Goal: Task Accomplishment & Management: Complete application form

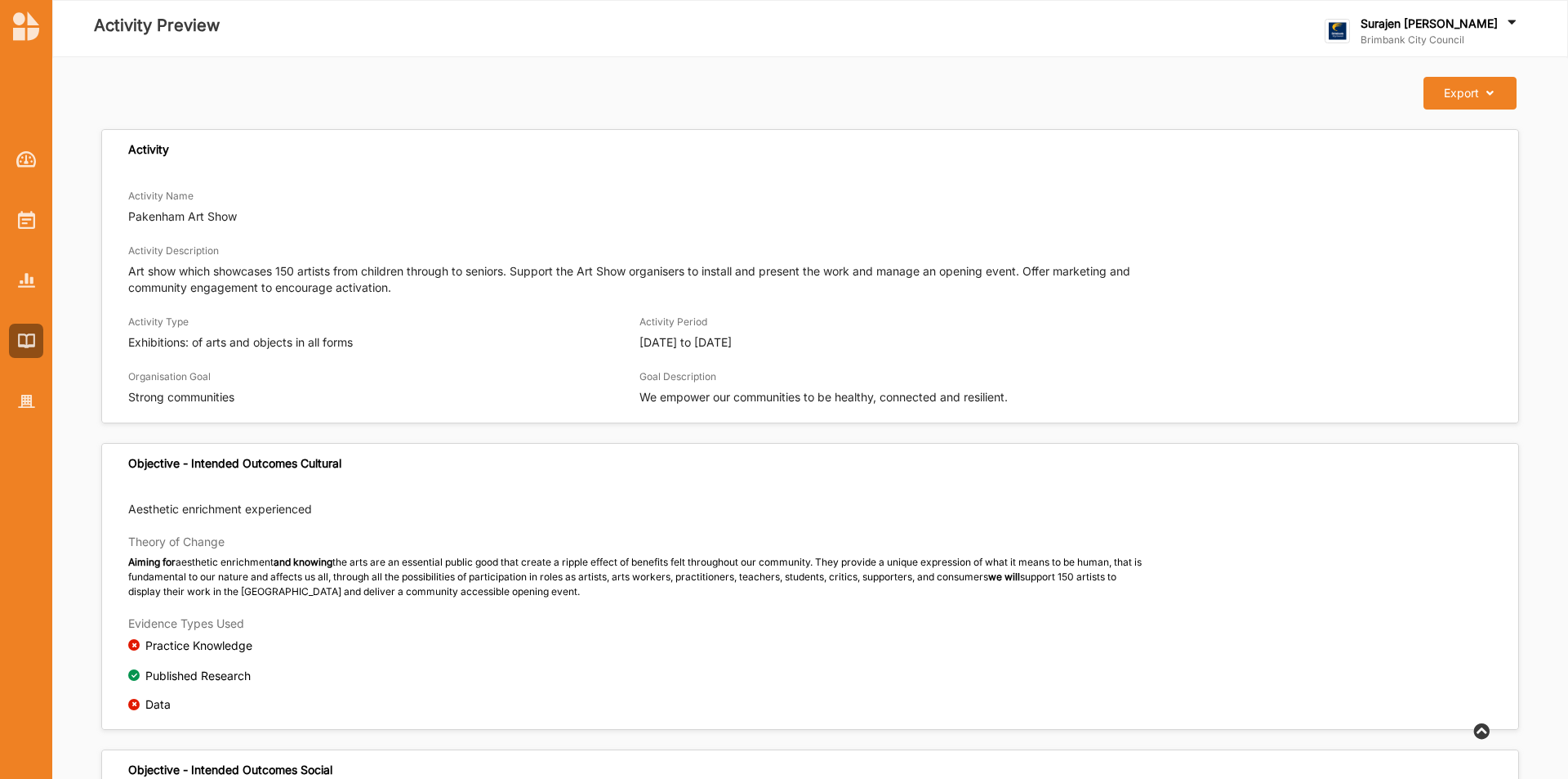
scroll to position [2592, 0]
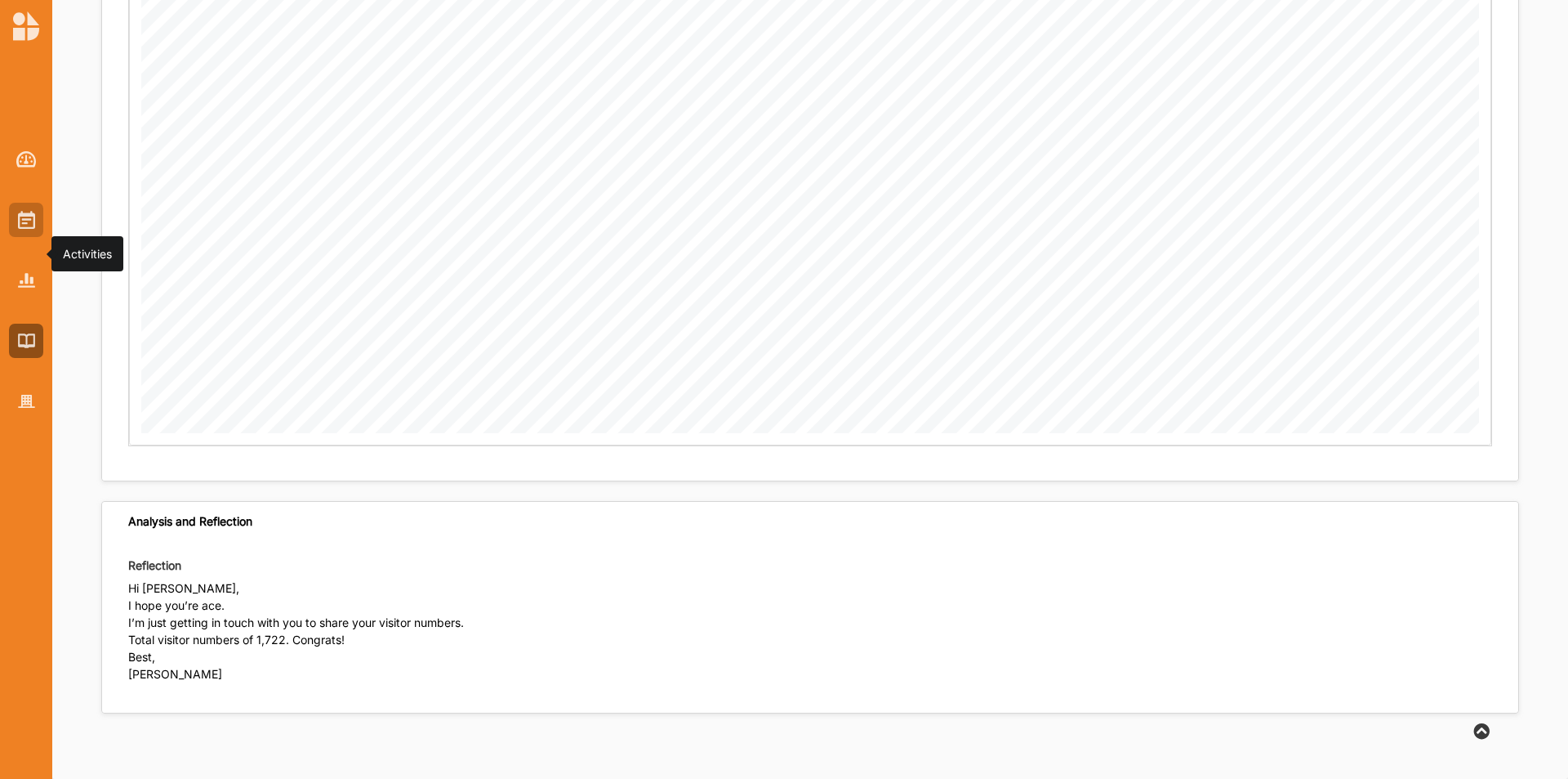
click at [9, 227] on div at bounding box center [26, 220] width 34 height 34
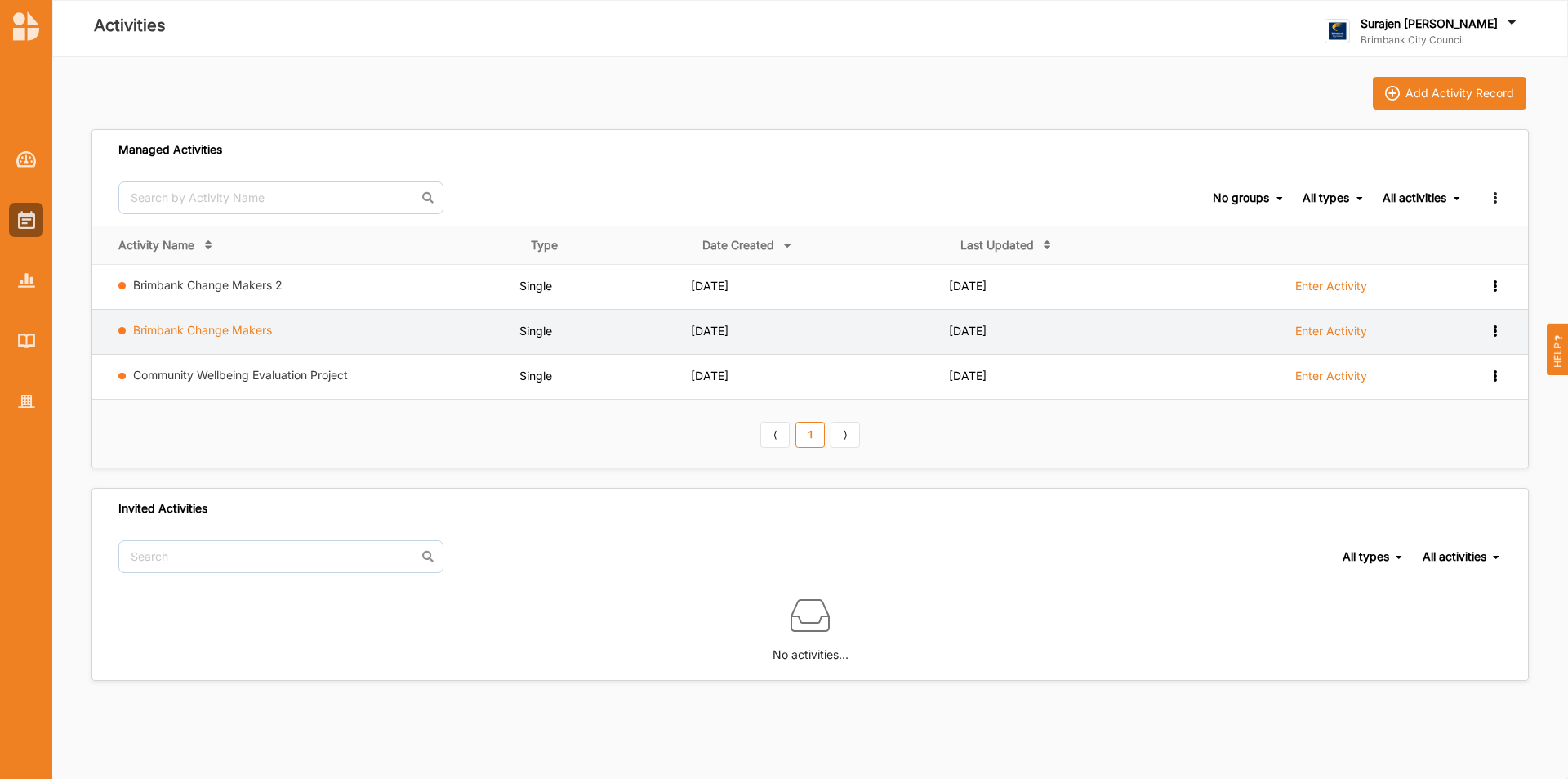
click at [211, 329] on link "Brimbank Change Makers" at bounding box center [202, 330] width 139 height 14
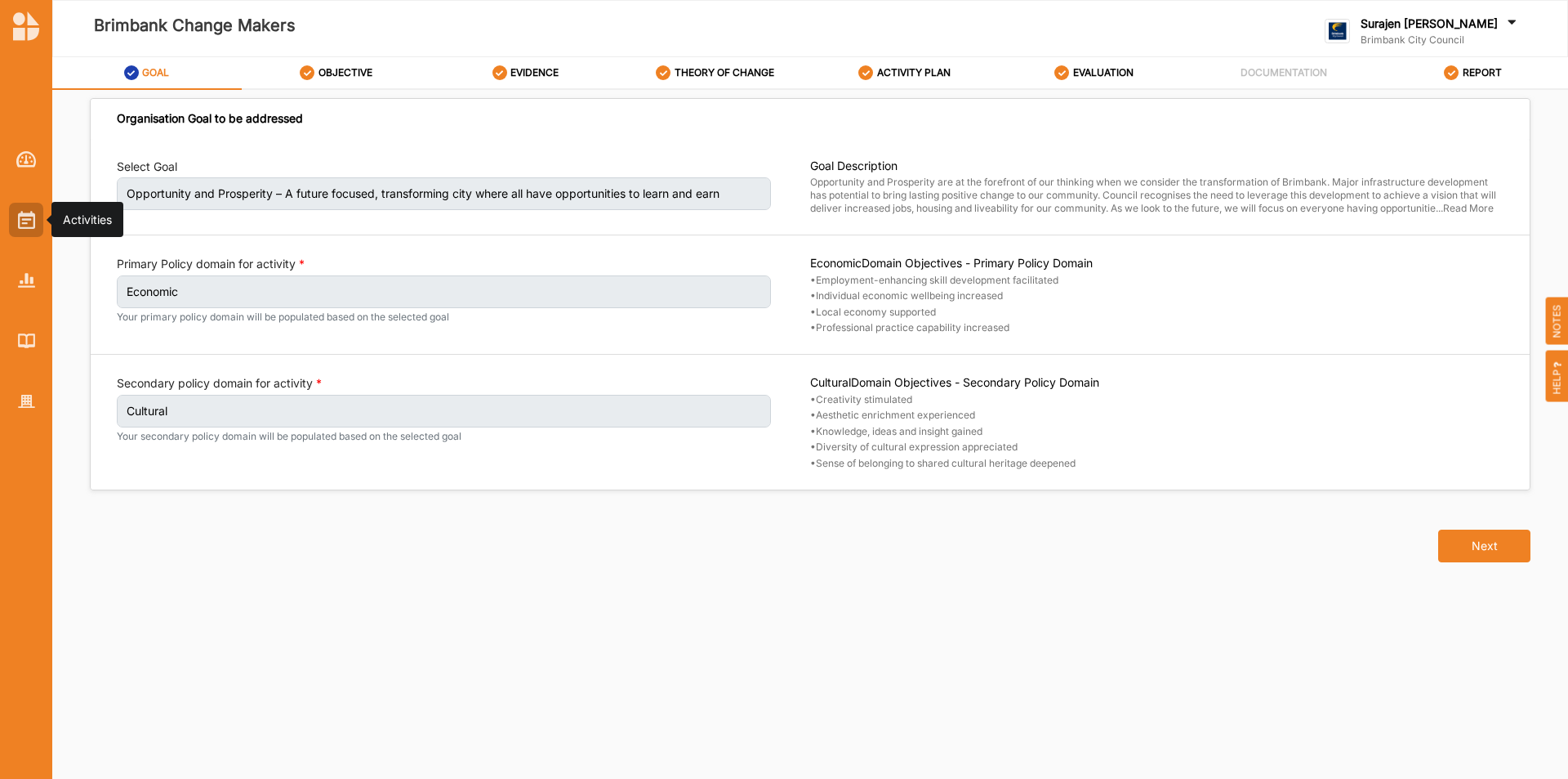
click at [15, 210] on div at bounding box center [26, 220] width 34 height 34
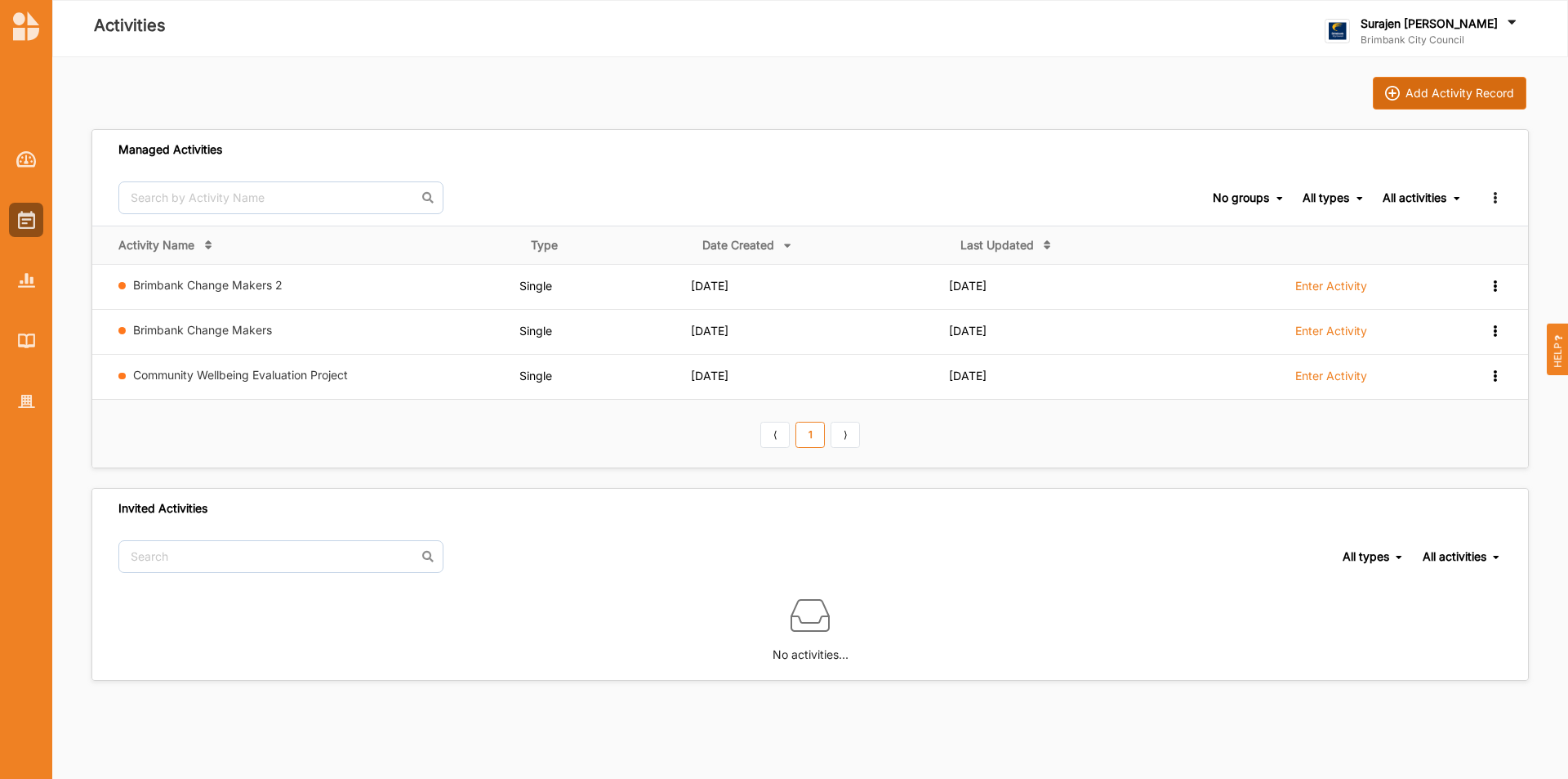
click at [1409, 93] on div "Add Activity Record" at bounding box center [1460, 93] width 109 height 14
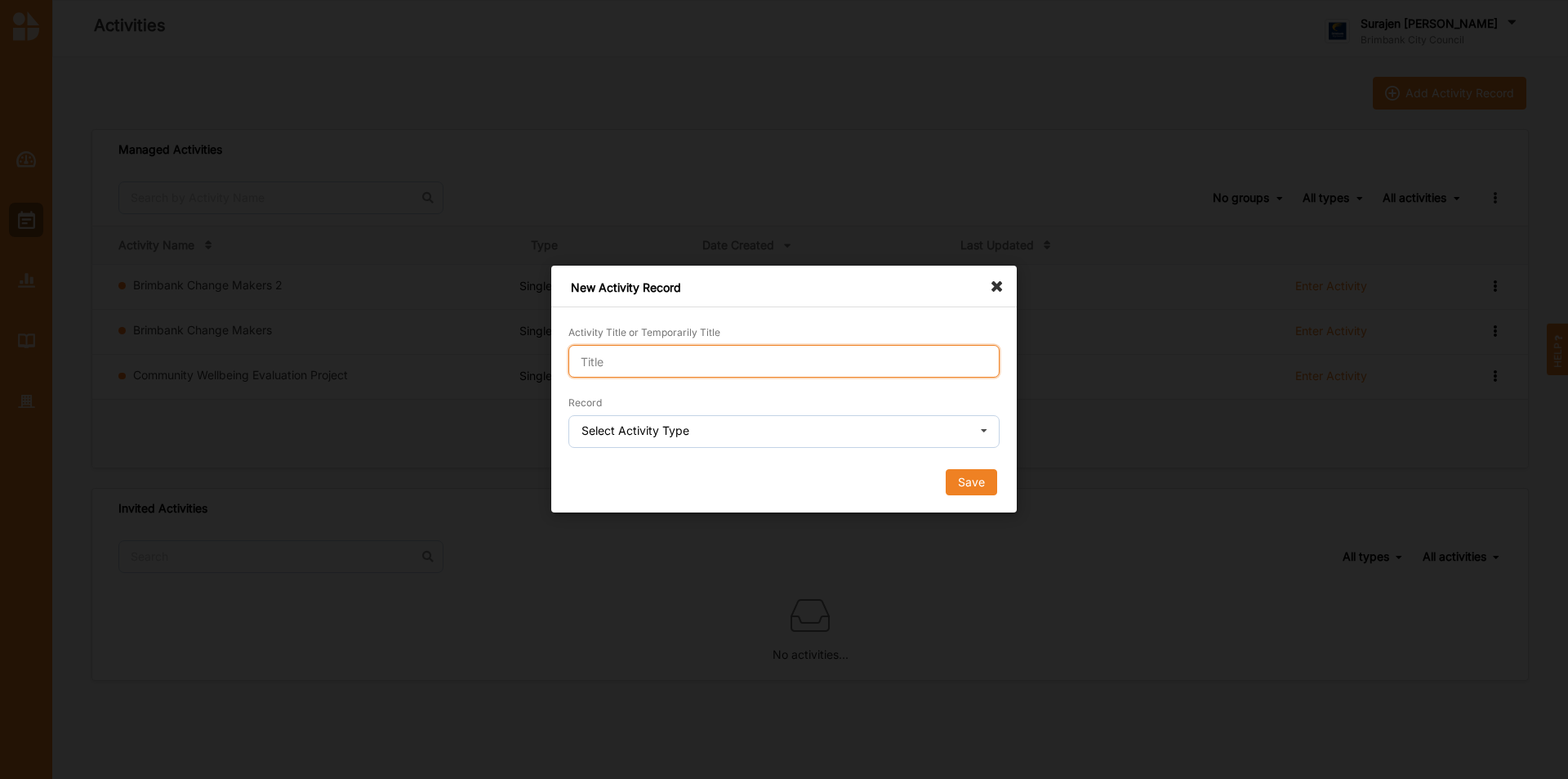
click at [706, 365] on input "Activity Title or Temporarily Title" at bounding box center [783, 360] width 431 height 33
type input "y"
type input "test run"
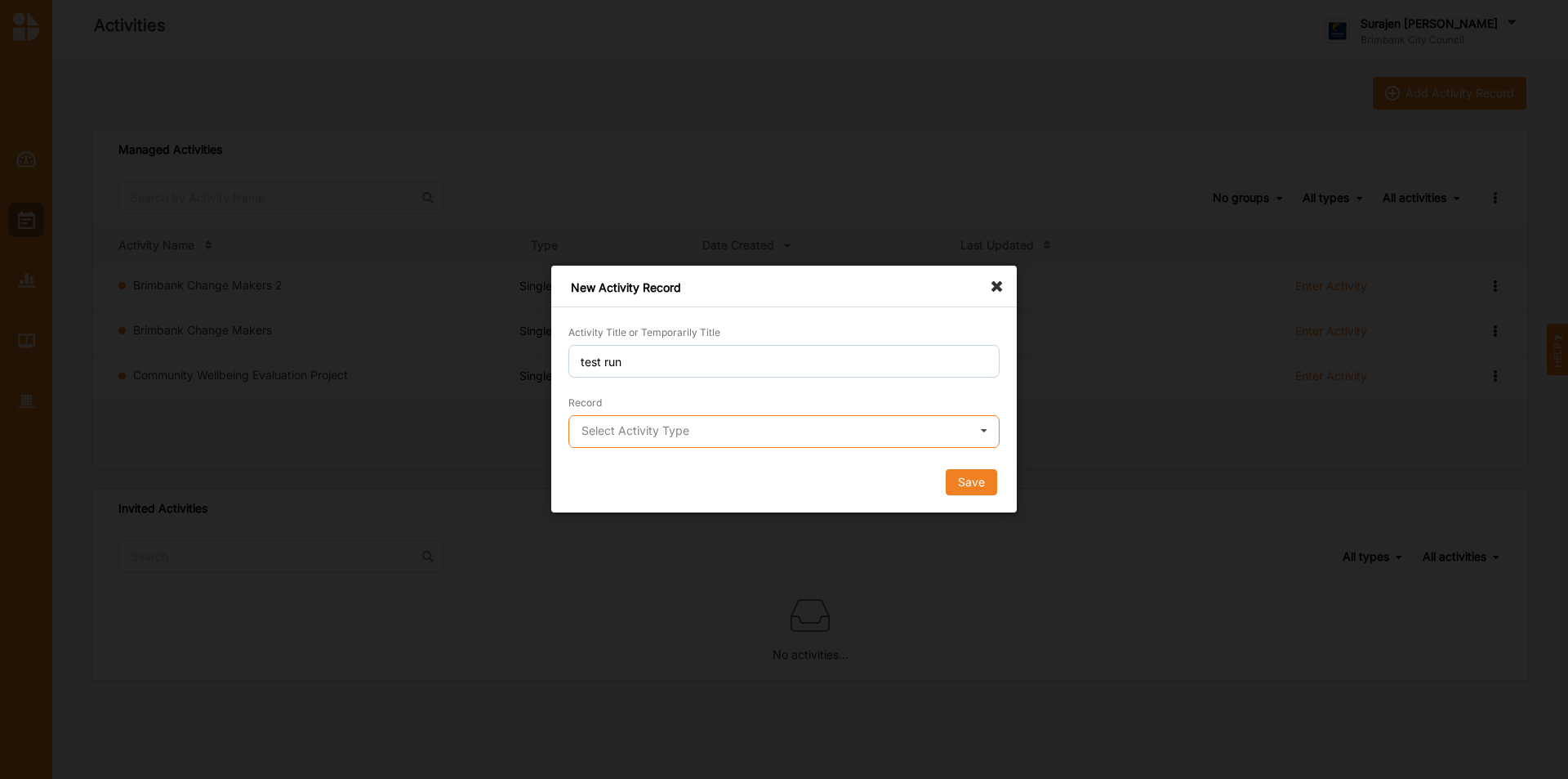
click at [706, 427] on input "text" at bounding box center [785, 432] width 430 height 33
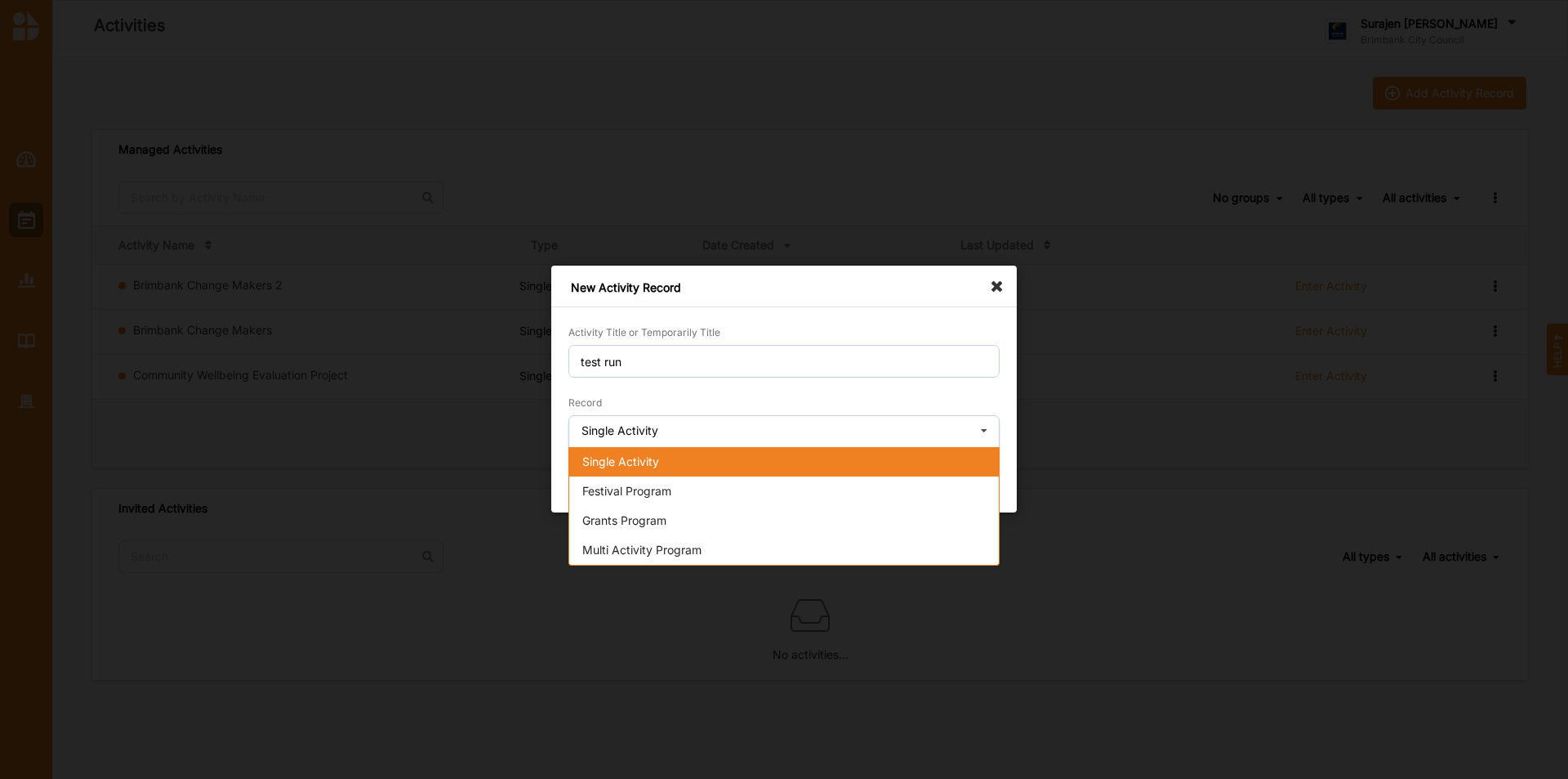
click at [648, 458] on span "Single Activity" at bounding box center [621, 461] width 77 height 14
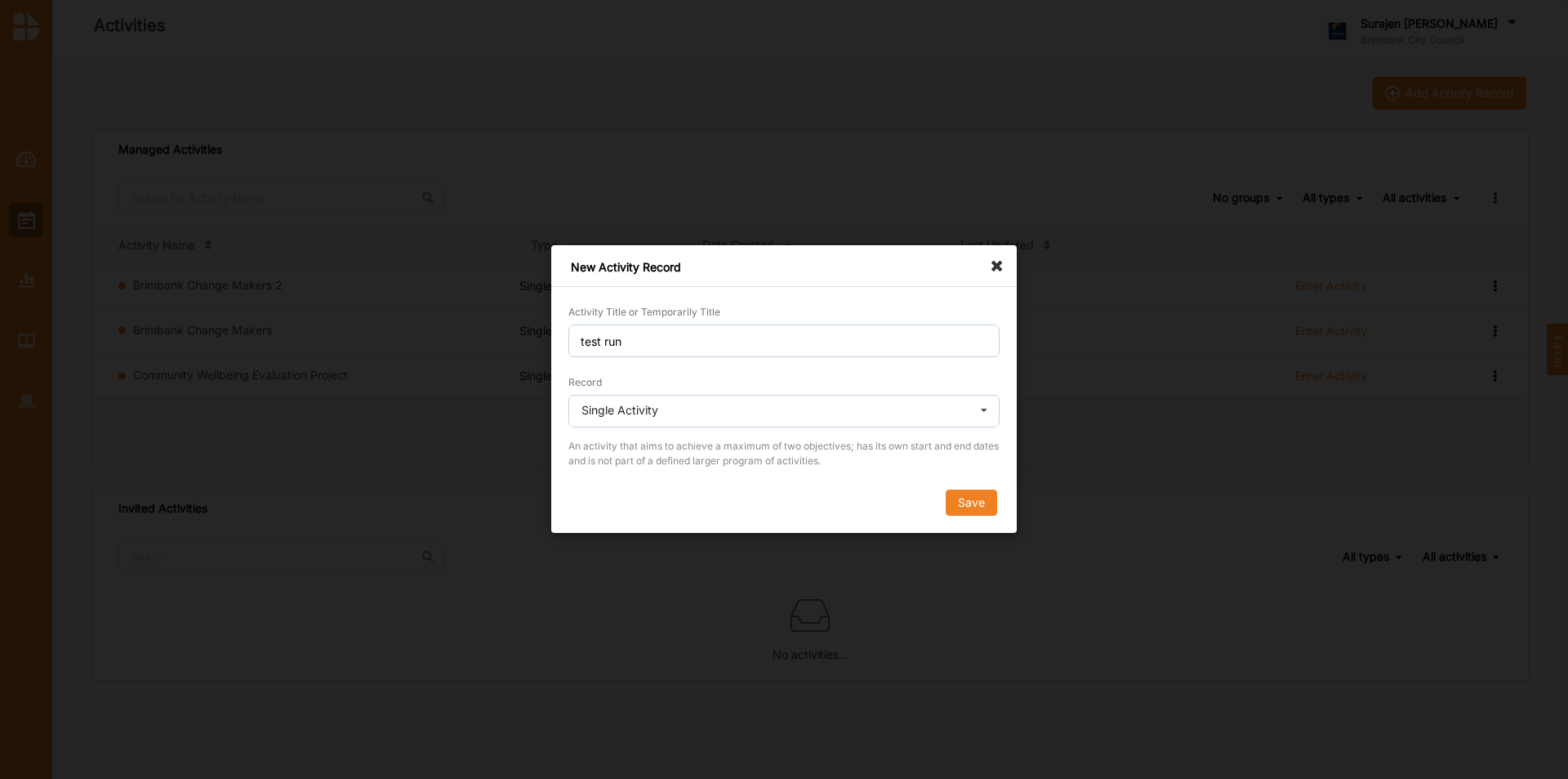
drag, startPoint x: 1004, startPoint y: 512, endPoint x: 986, endPoint y: 515, distance: 18.2
click at [998, 512] on div "Activity Title or Temporarily Title test run Record Single Activity Single Acti…" at bounding box center [784, 418] width 466 height 229
click at [986, 515] on button "Save" at bounding box center [971, 502] width 52 height 26
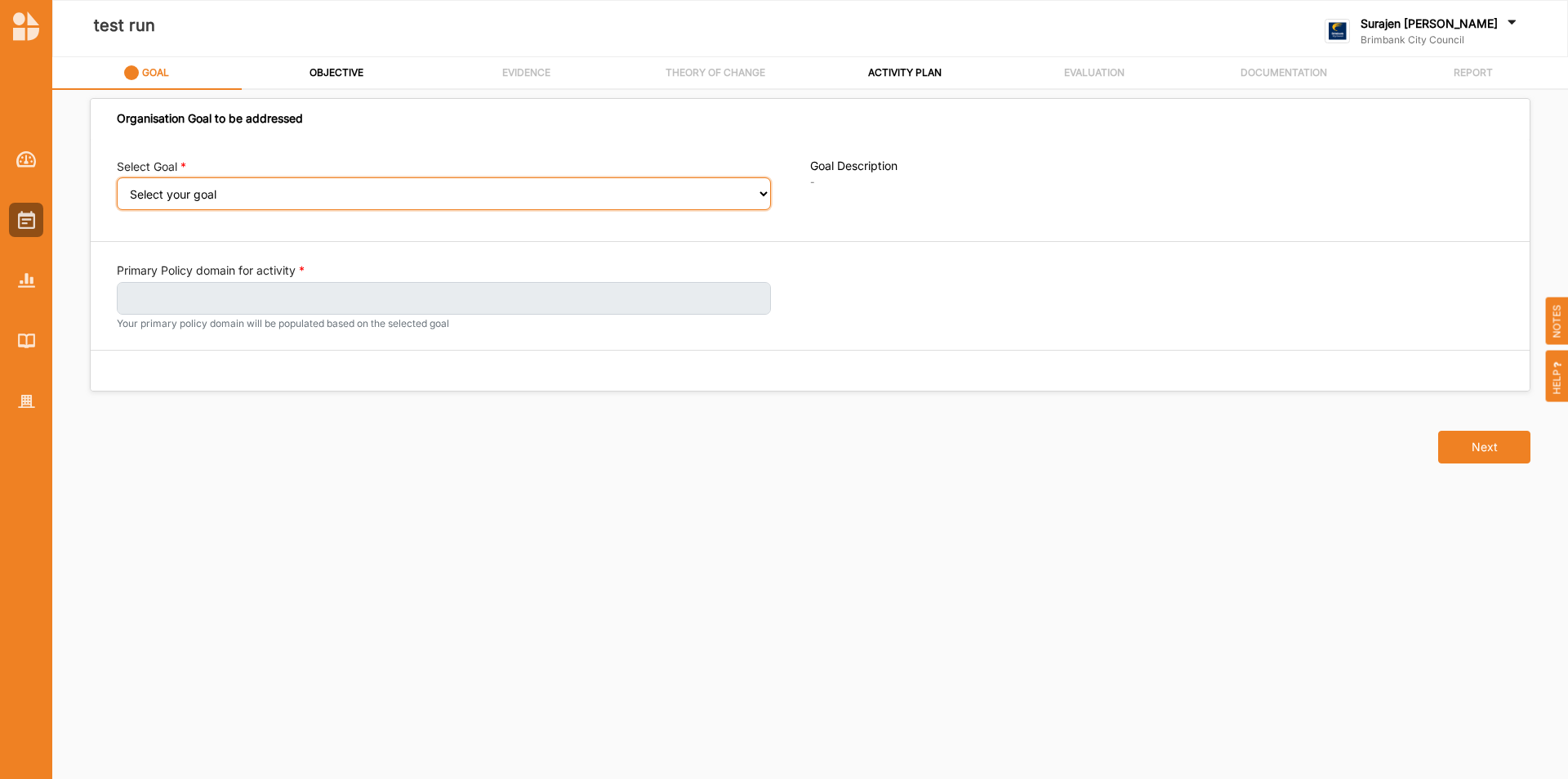
click at [252, 201] on select "Select your goal People and Community – a welcoming, safe and supported communi…" at bounding box center [443, 194] width 654 height 33
select select "240"
click at [117, 189] on select "Select your goal People and Community – a welcoming, safe and supported communi…" at bounding box center [443, 194] width 654 height 33
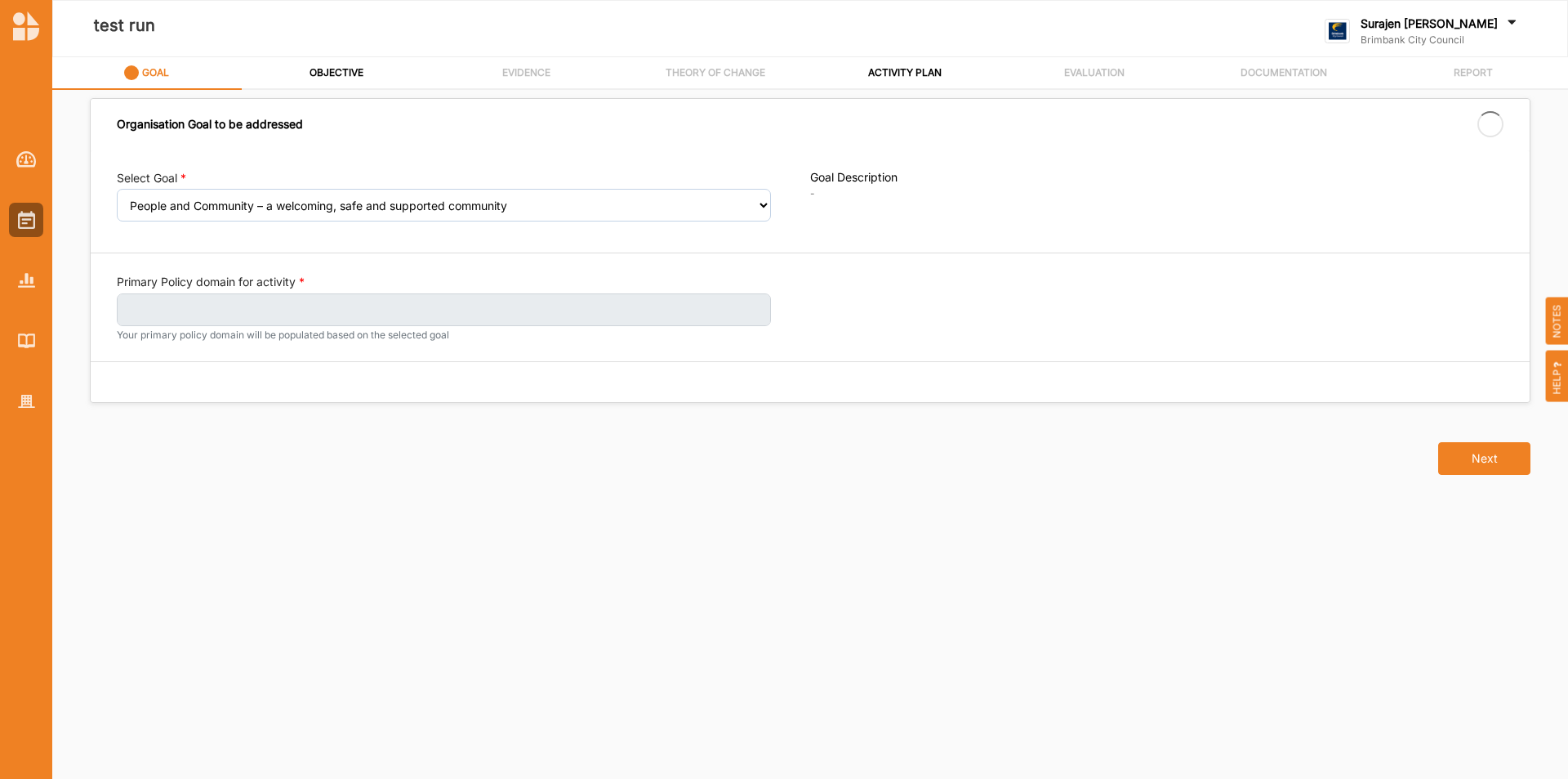
select select "240"
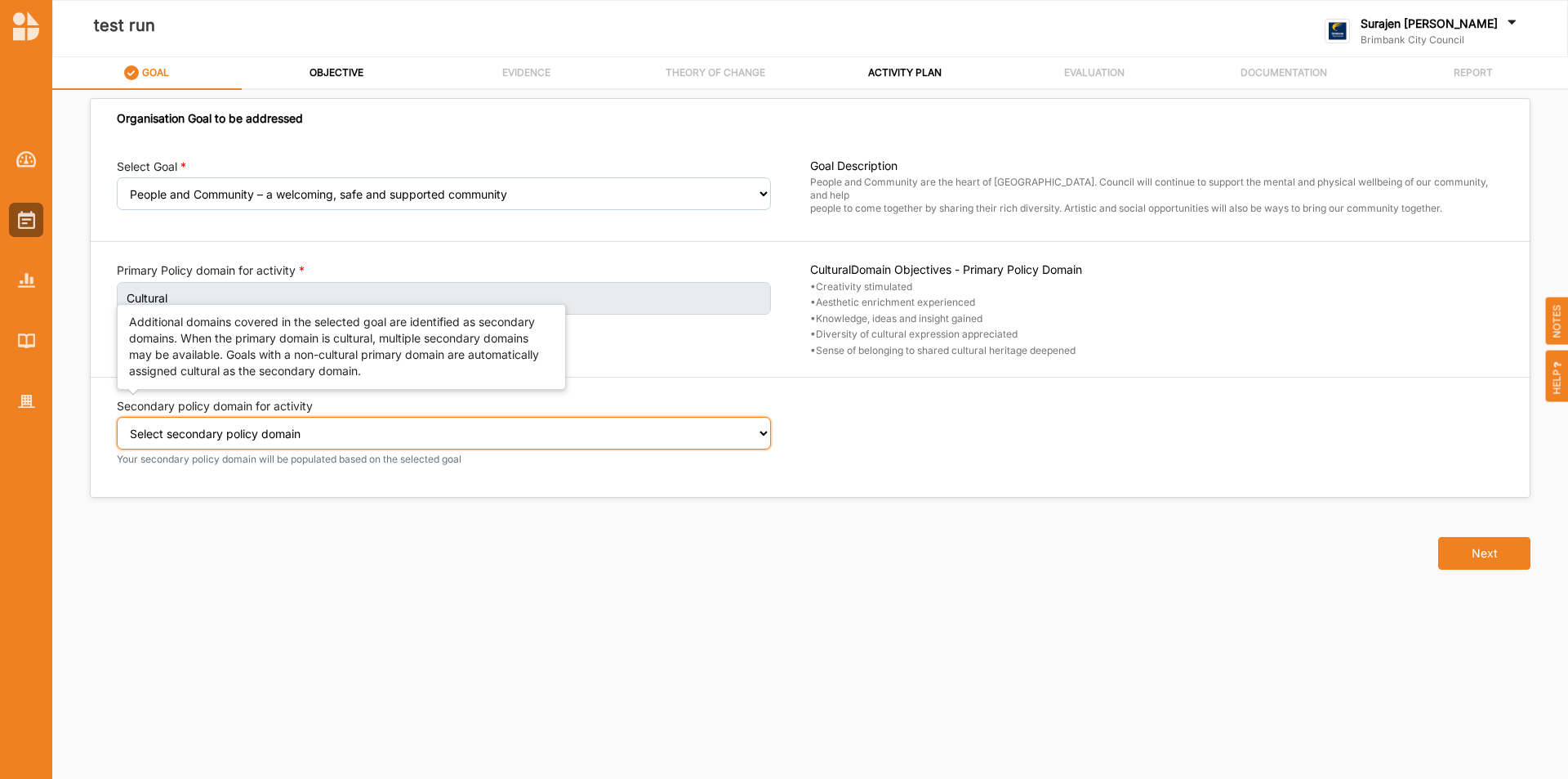
click at [205, 423] on select "Select secondary policy domain No second domain for this activity Social" at bounding box center [443, 433] width 654 height 33
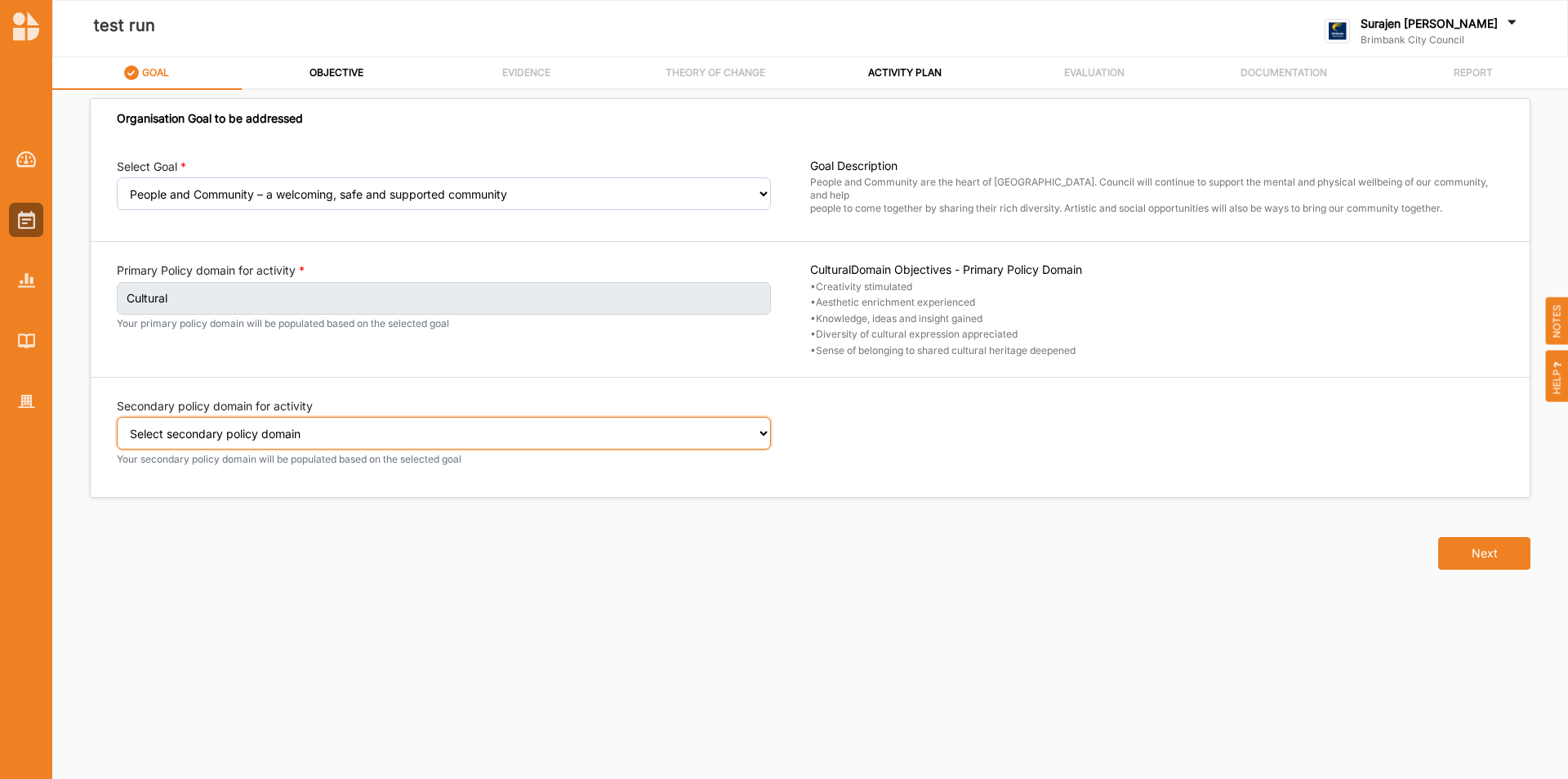
select select "2"
click at [117, 428] on select "Select secondary policy domain No second domain for this activity Social" at bounding box center [443, 433] width 654 height 33
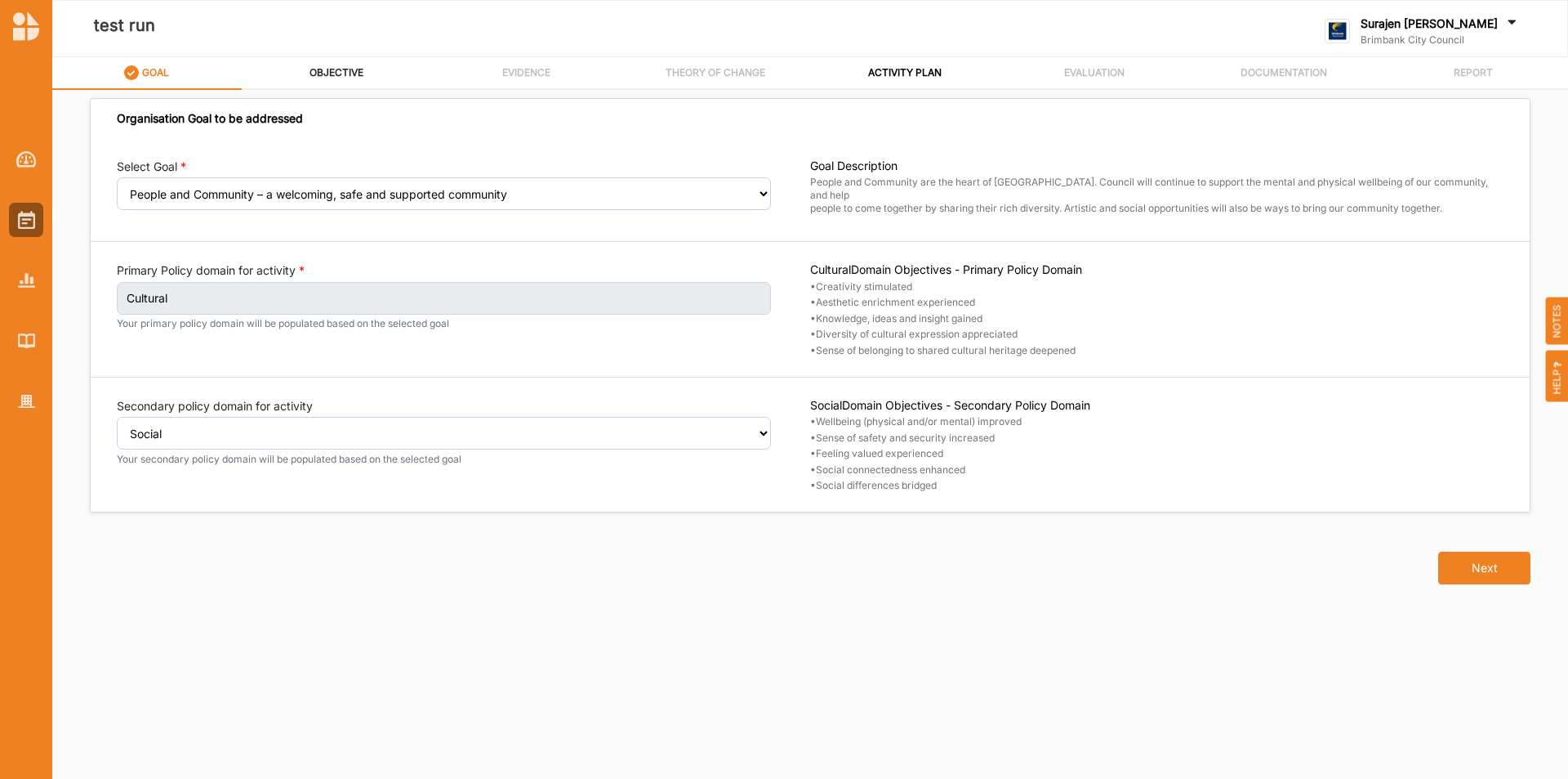
click at [344, 66] on label "OBJECTIVE" at bounding box center [336, 72] width 54 height 13
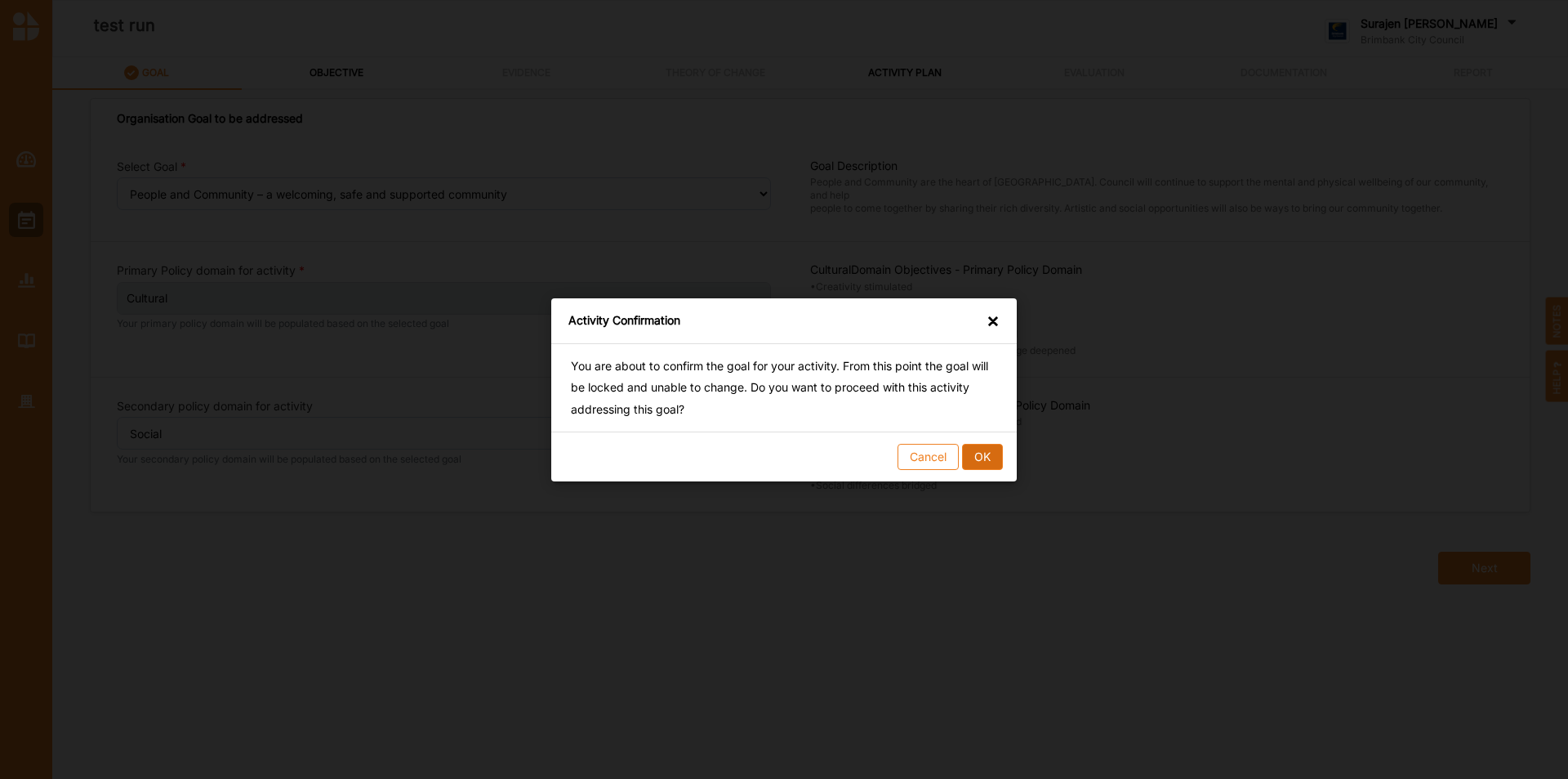
click at [987, 460] on button "OK" at bounding box center [983, 455] width 41 height 26
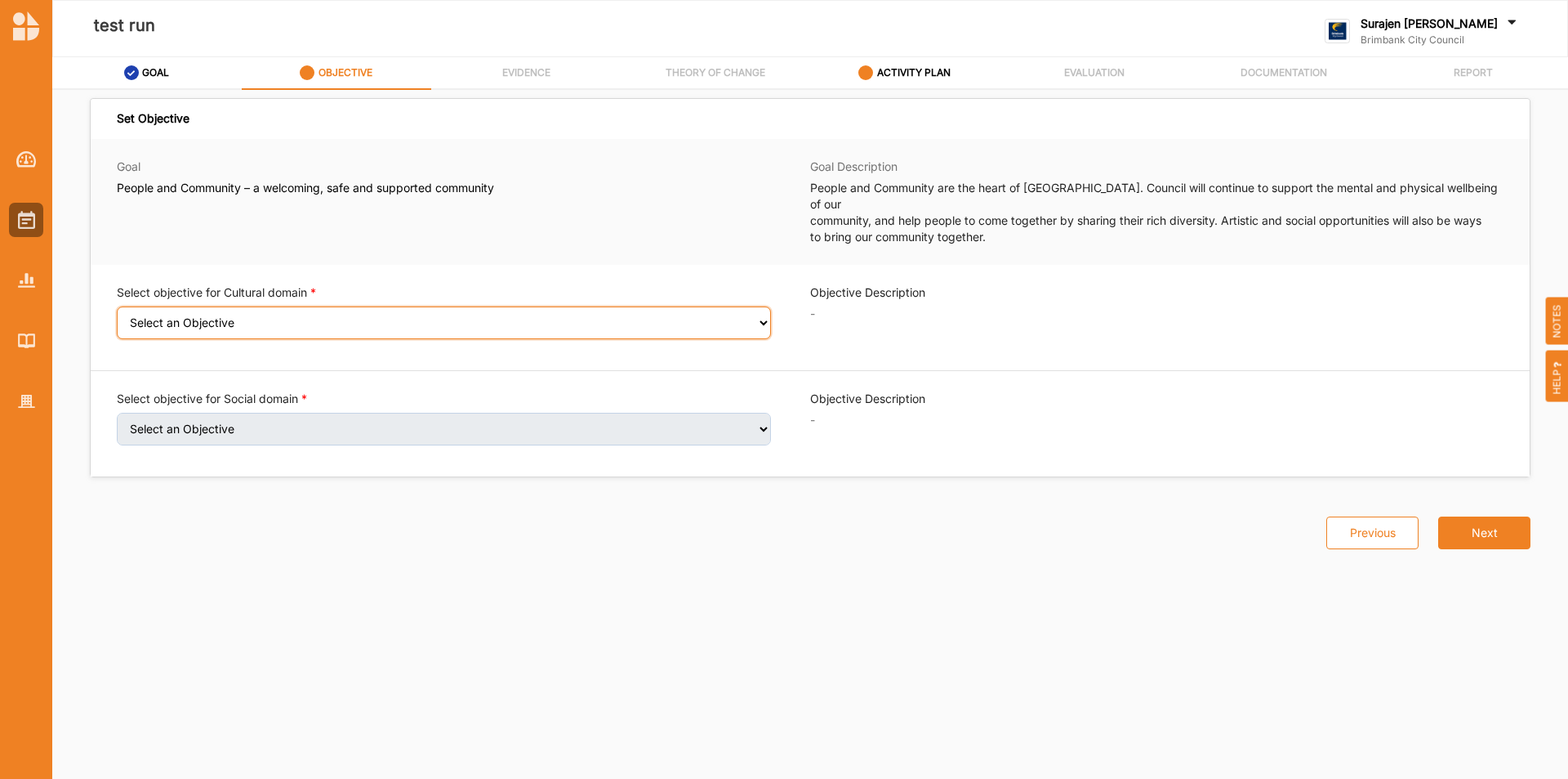
click at [184, 306] on select "Select an Objective Creativity stimulated Aesthetic enrichment experienced Know…" at bounding box center [443, 322] width 654 height 33
select select "3"
click at [117, 306] on select "Select an Objective Creativity stimulated Aesthetic enrichment experienced Know…" at bounding box center [443, 322] width 654 height 33
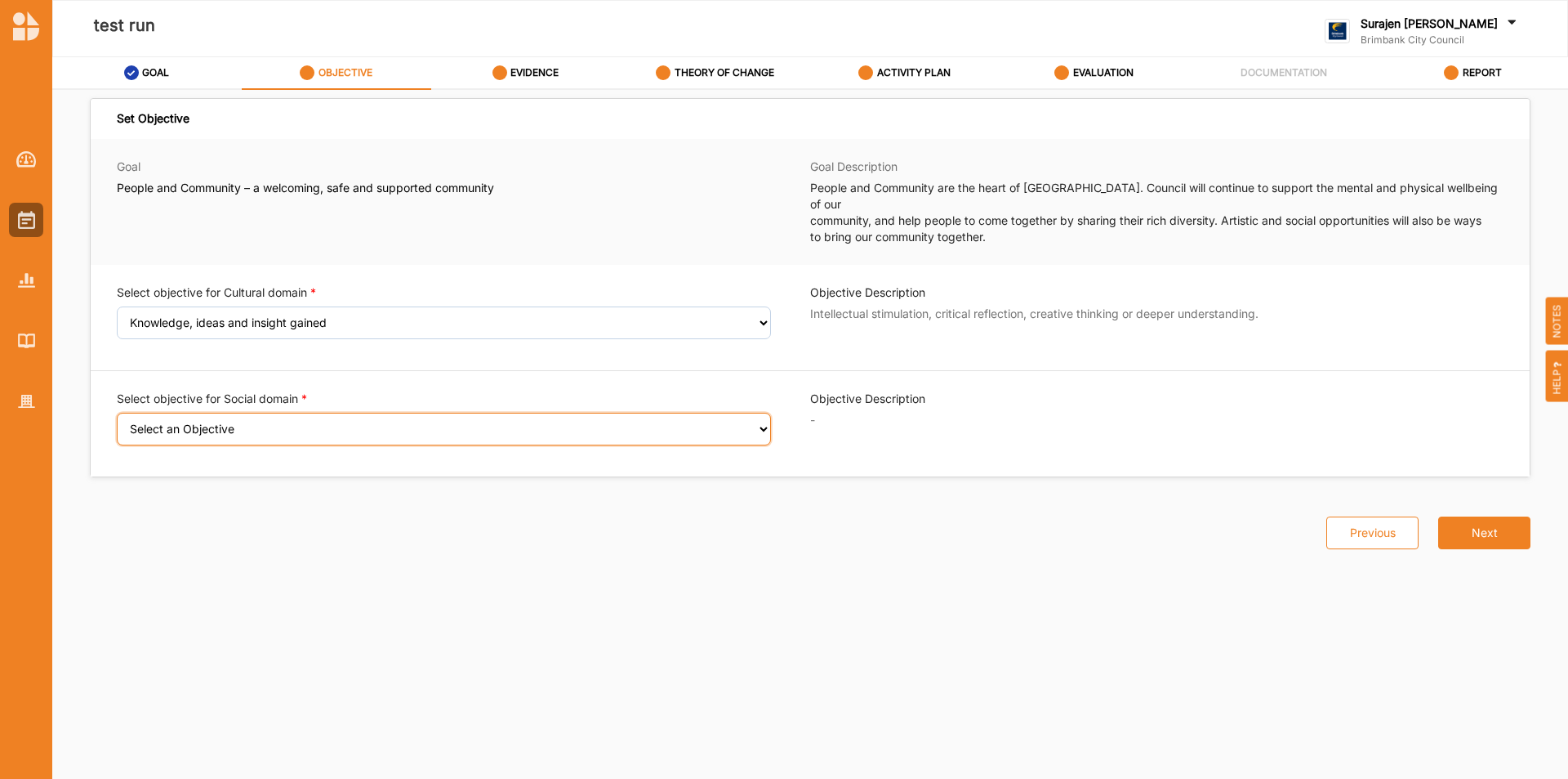
click at [182, 416] on select "Select an Objective Wellbeing (physical and/or mental) improved Sense of safety…" at bounding box center [443, 428] width 654 height 33
select select "9"
click at [117, 412] on select "Select an Objective Wellbeing (physical and/or mental) improved Sense of safety…" at bounding box center [443, 428] width 654 height 33
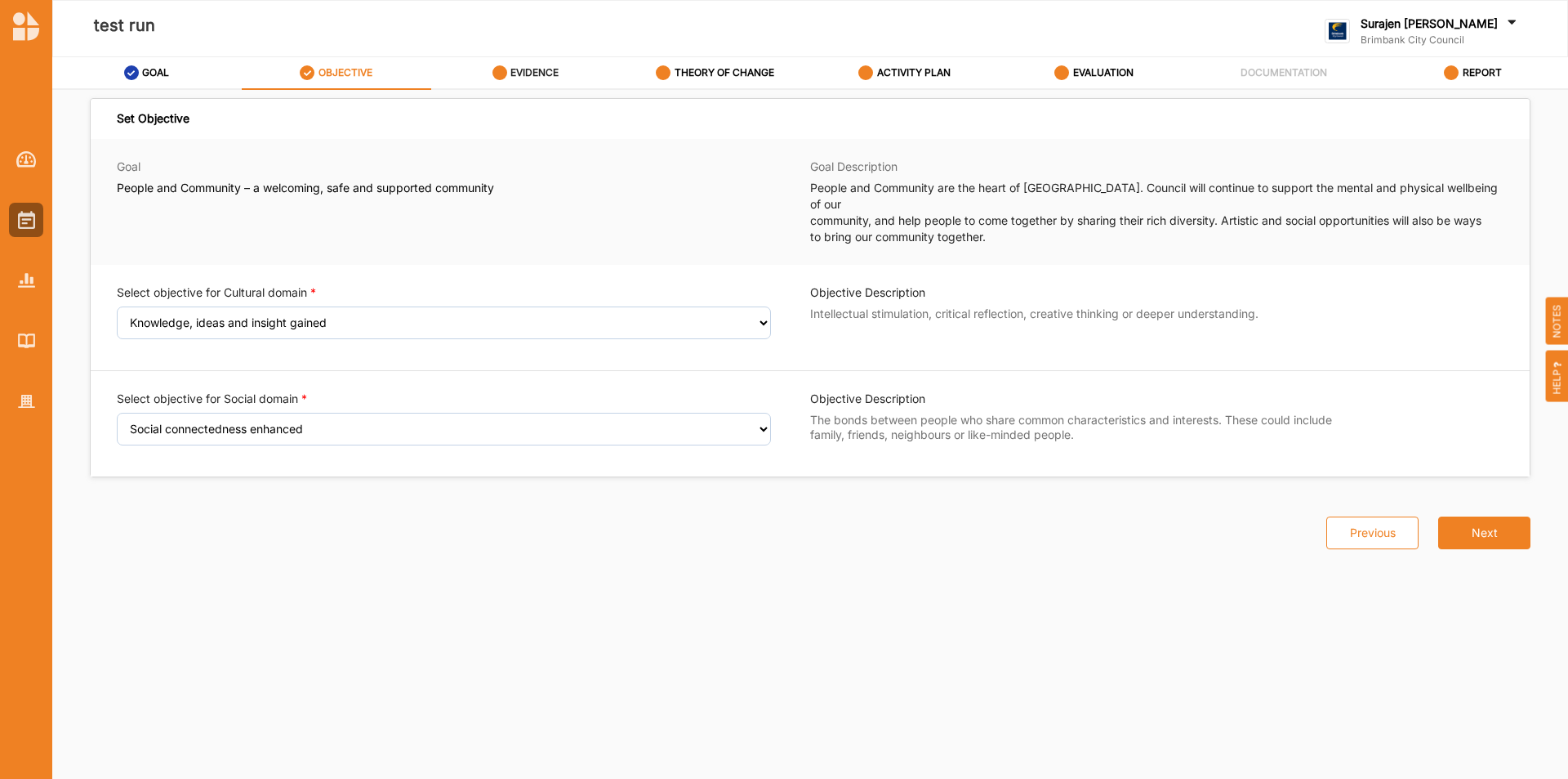
click at [528, 71] on label "EVIDENCE" at bounding box center [534, 72] width 48 height 13
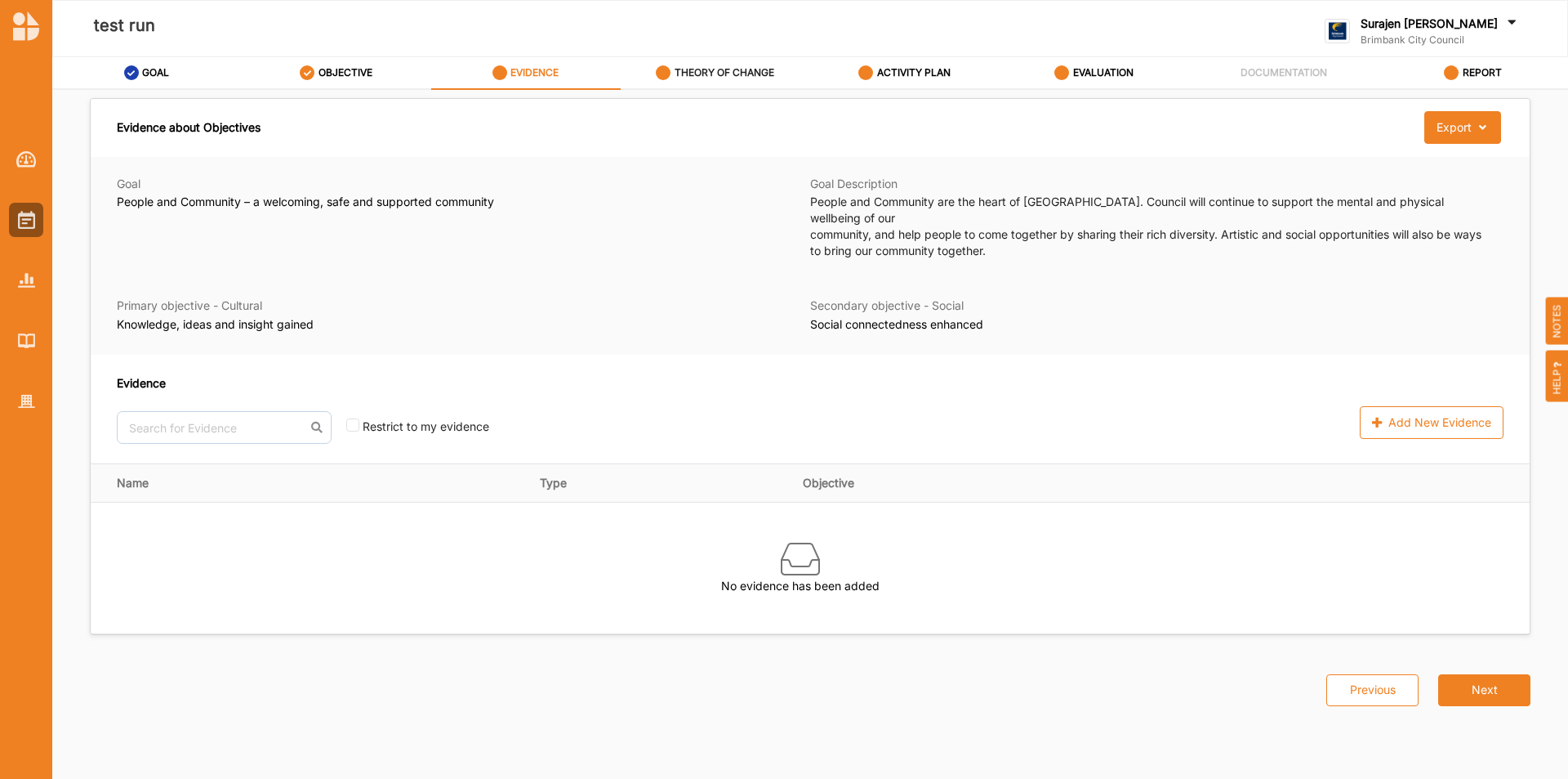
click at [750, 78] on label "THEORY OF CHANGE" at bounding box center [724, 72] width 100 height 13
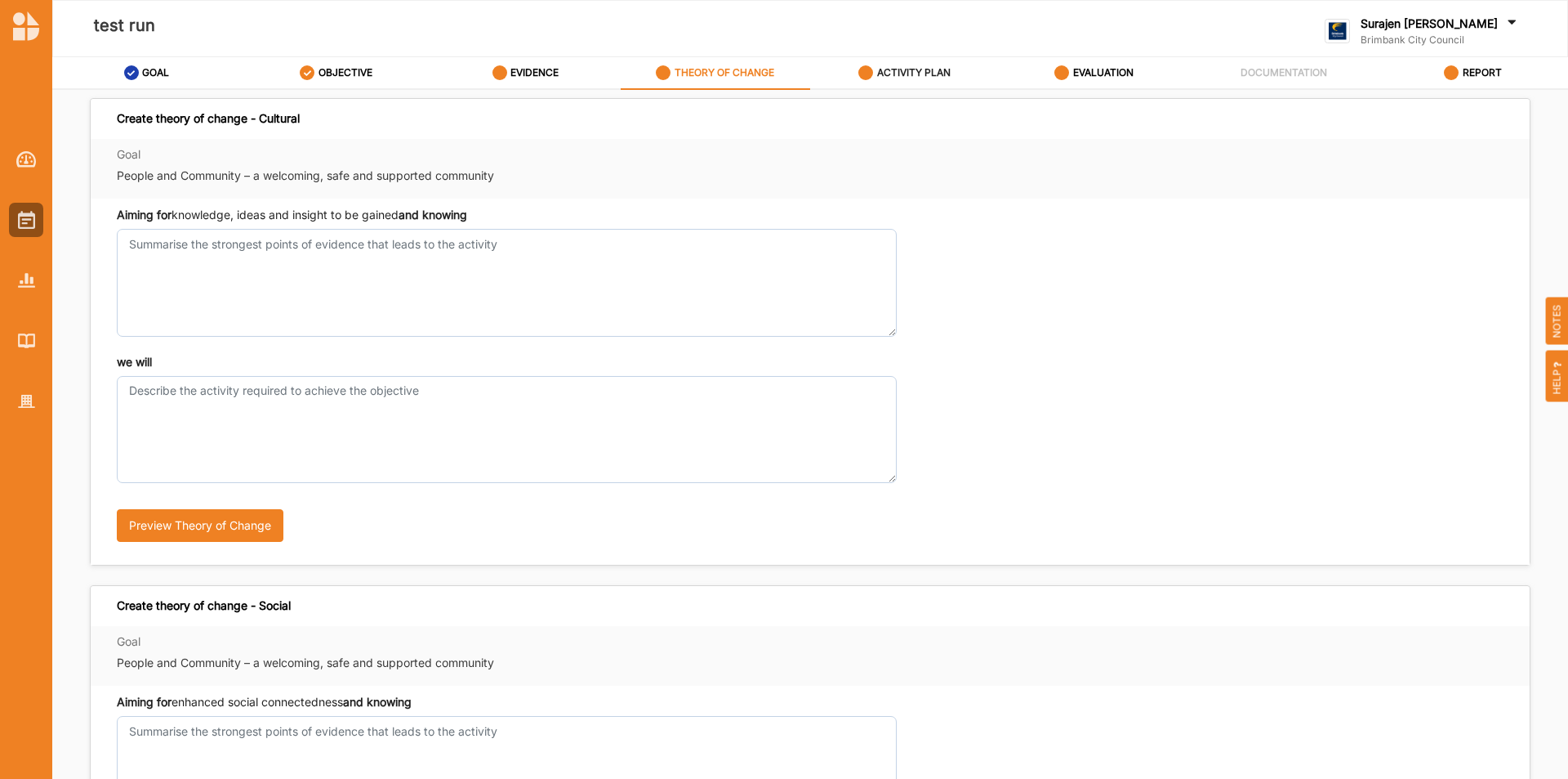
click at [926, 80] on div "ACTIVITY PLAN" at bounding box center [904, 72] width 92 height 29
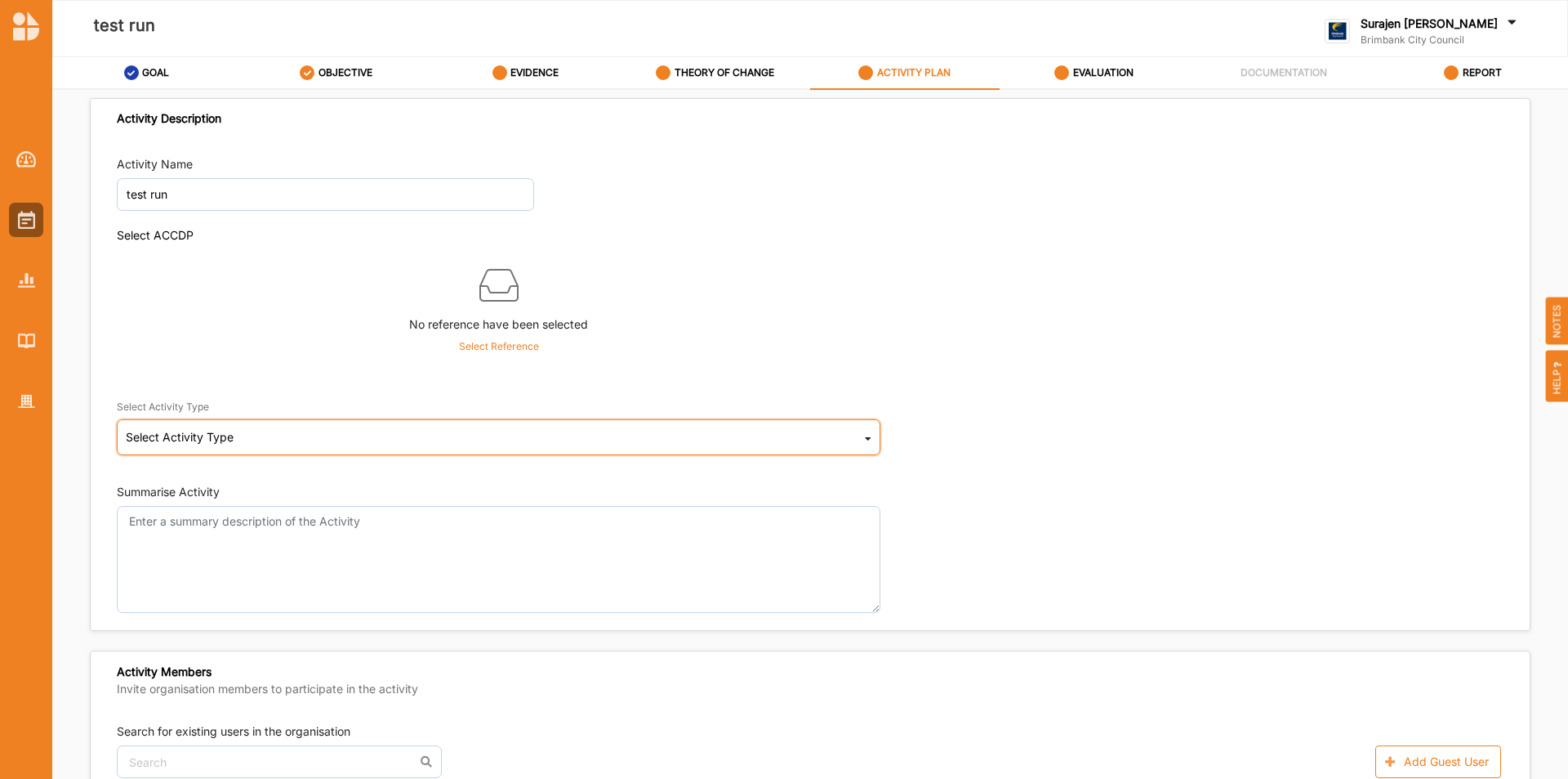
click at [155, 437] on div "Select Activity Type" at bounding box center [179, 436] width 108 height 12
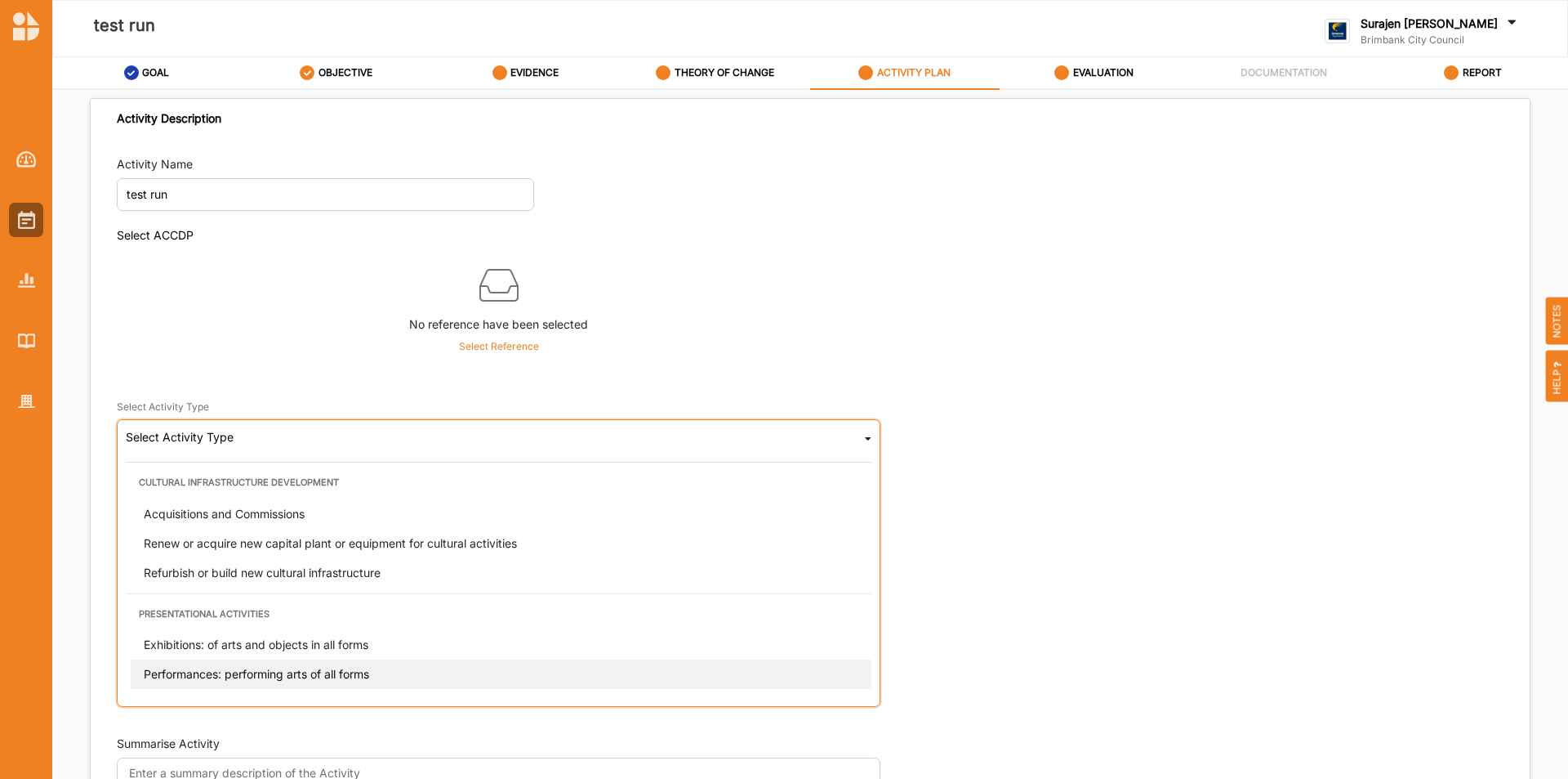
click at [186, 661] on div "Performances: performing arts of all forms" at bounding box center [504, 674] width 746 height 29
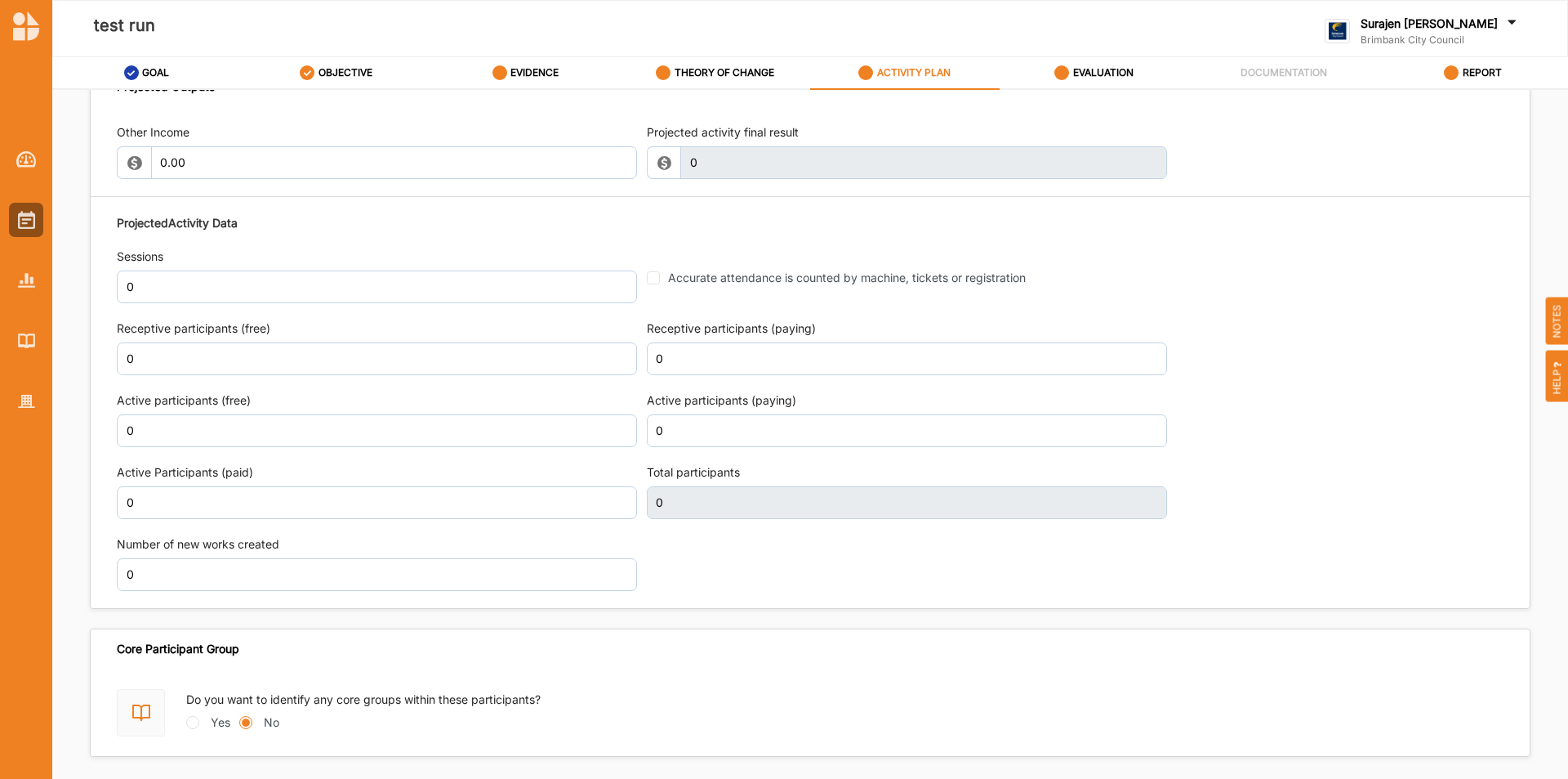
scroll to position [1931, 0]
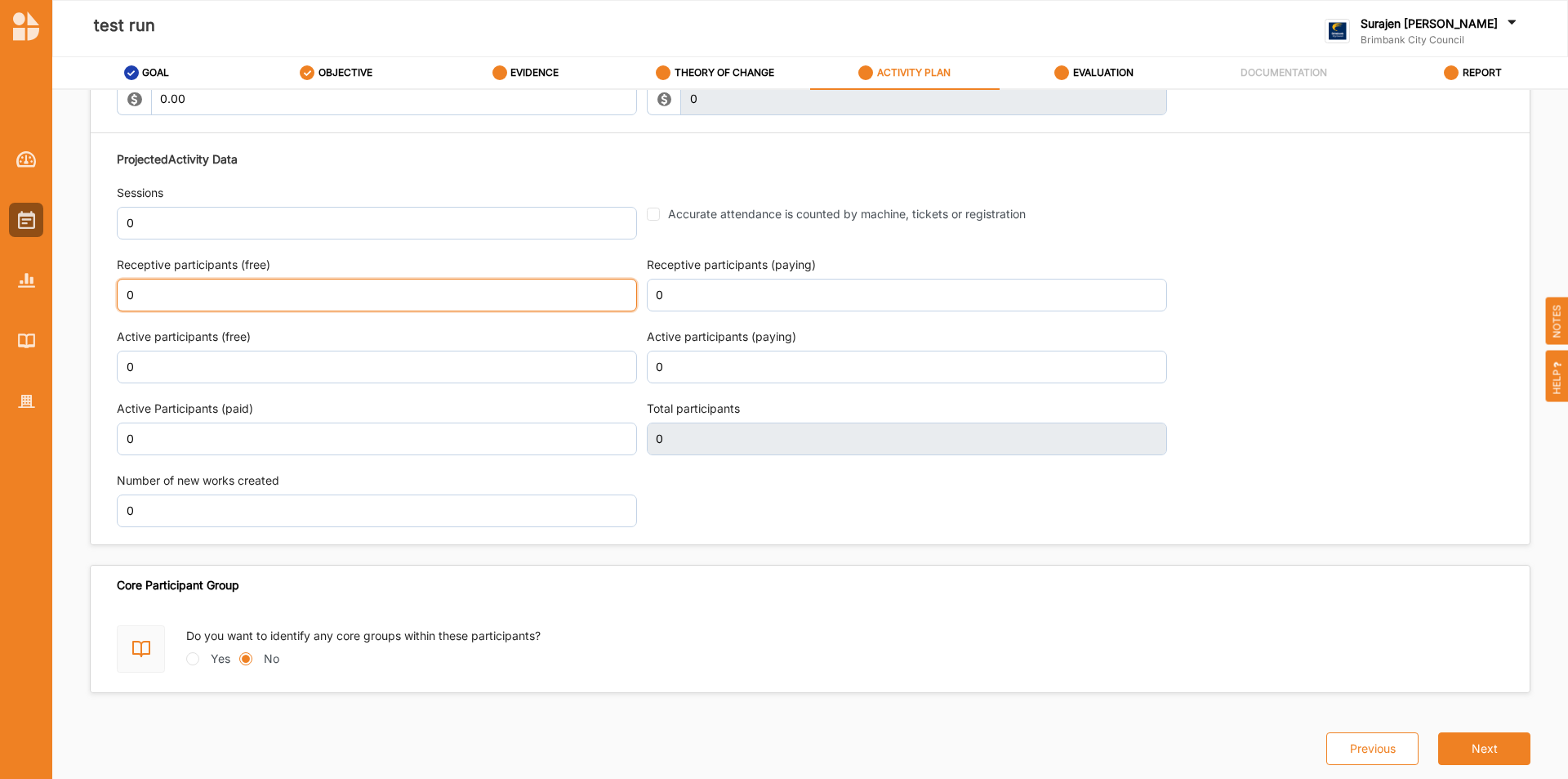
click at [159, 299] on input "0" at bounding box center [376, 294] width 520 height 33
type input "50"
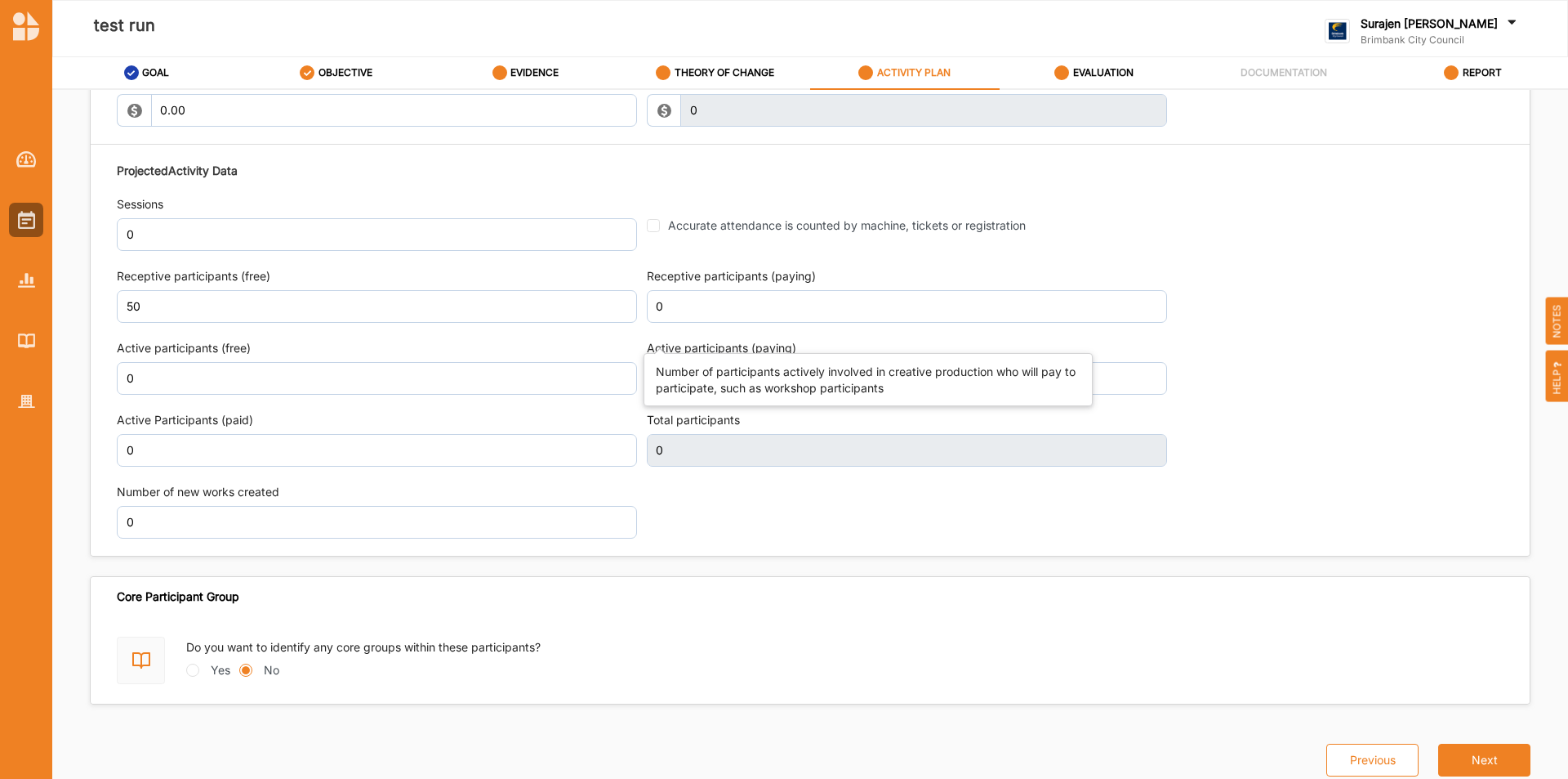
click at [739, 340] on label "Active participants (paying)" at bounding box center [906, 348] width 520 height 16
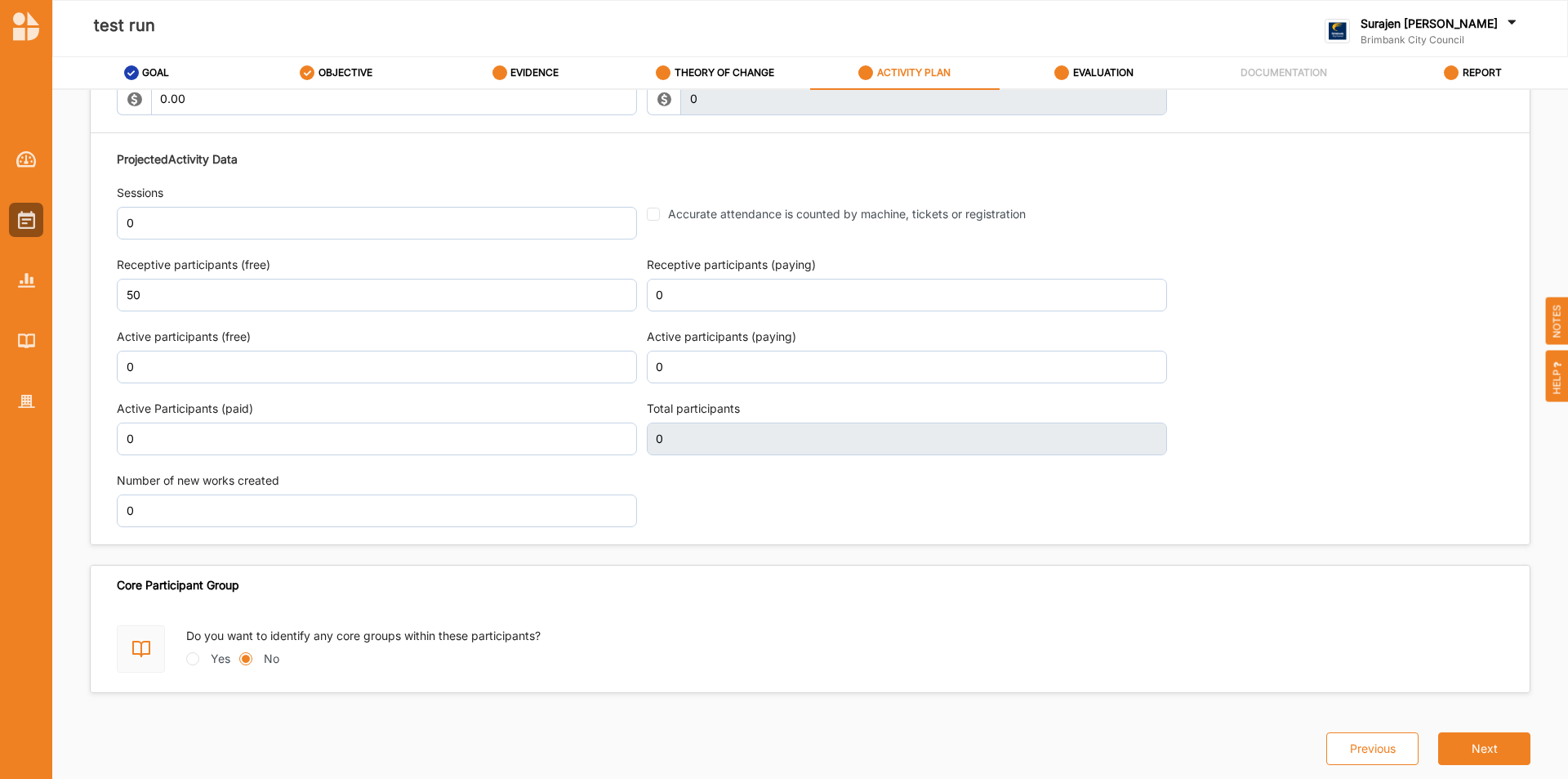
type input "50"
click at [1121, 79] on label "EVALUATION" at bounding box center [1103, 72] width 61 height 13
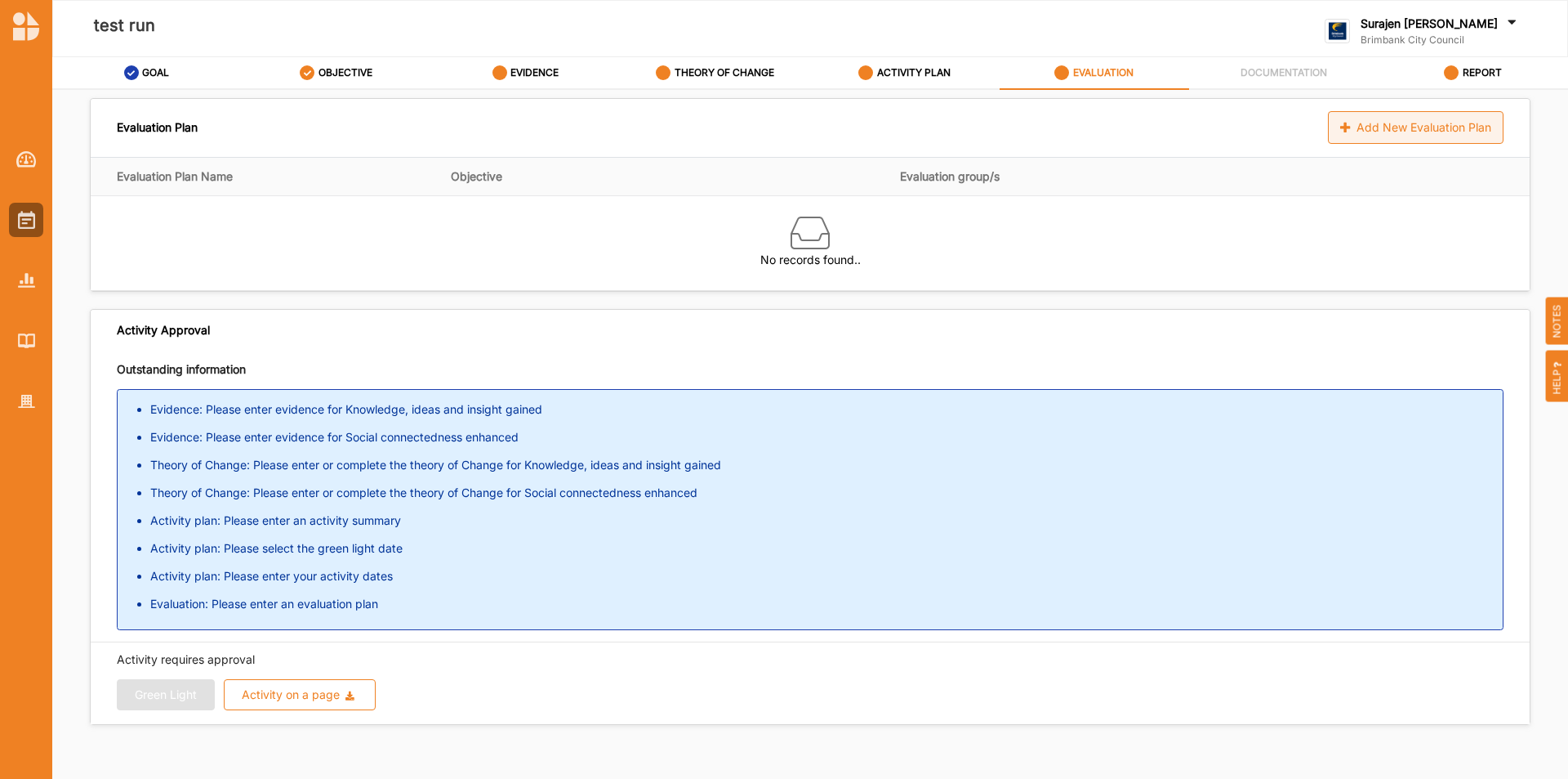
click at [1356, 124] on div "Add New Evaluation Plan" at bounding box center [1415, 128] width 176 height 33
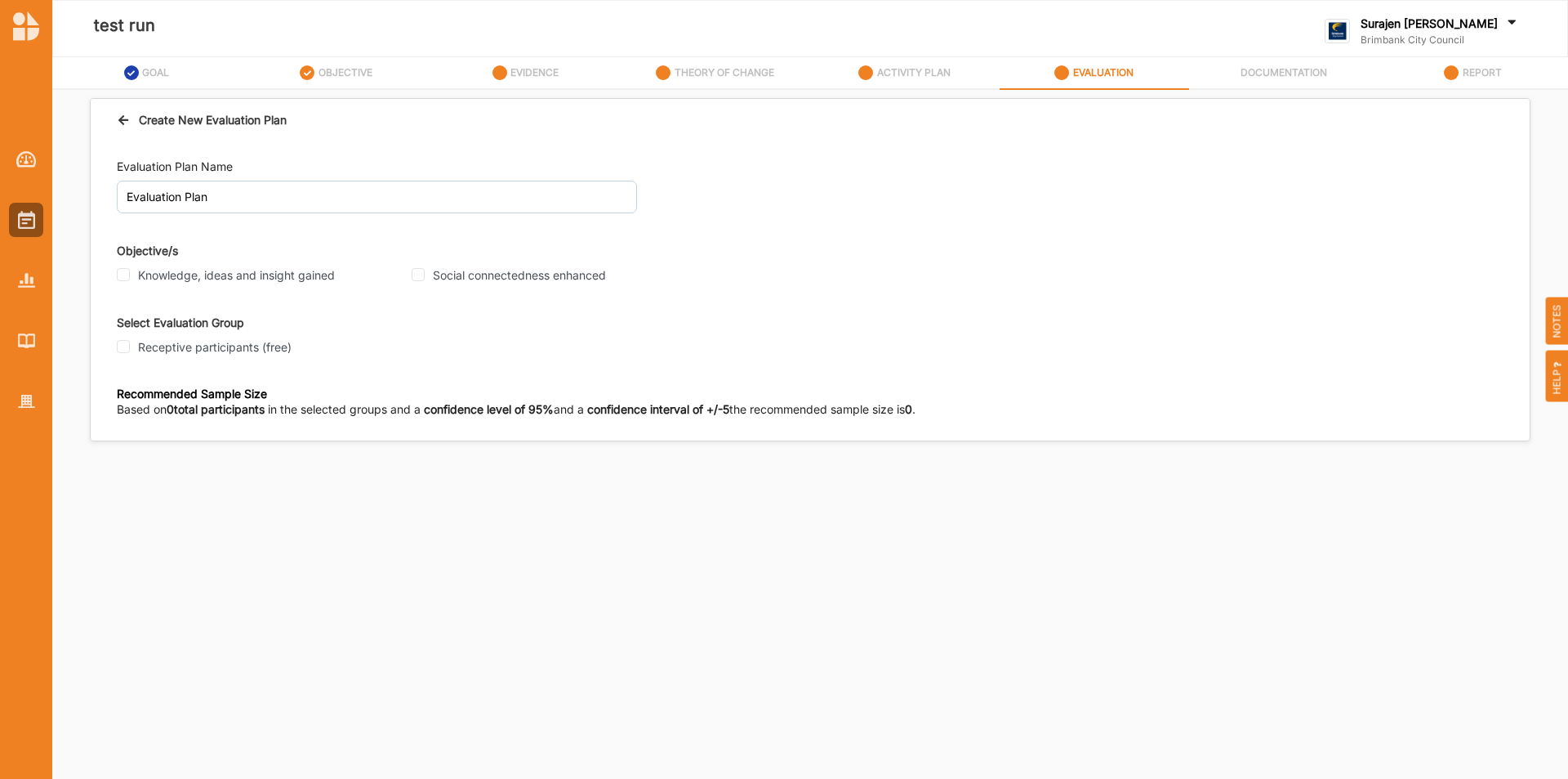
click at [130, 273] on div "Knowledge, ideas and insight gained" at bounding box center [260, 275] width 285 height 14
drag, startPoint x: 121, startPoint y: 275, endPoint x: 155, endPoint y: 281, distance: 34.5
click at [121, 275] on input "Knowledge, ideas and insight gained" at bounding box center [123, 274] width 13 height 13
checkbox input "true"
click at [422, 278] on input "Social connectedness enhanced" at bounding box center [417, 274] width 13 height 13
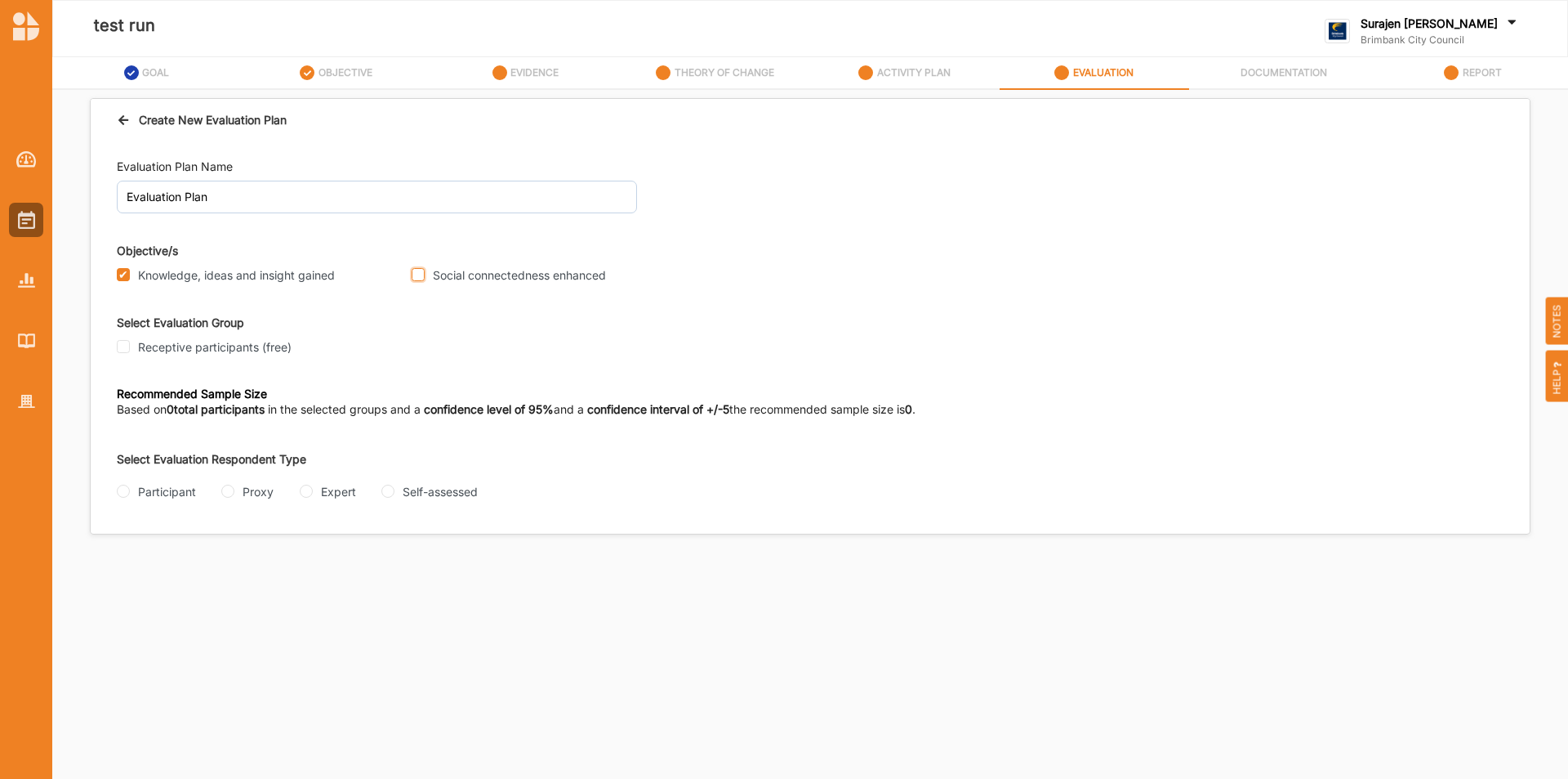
checkbox input "true"
drag, startPoint x: 128, startPoint y: 341, endPoint x: 137, endPoint y: 360, distance: 21.0
click at [128, 344] on input "Receptive participants (free)" at bounding box center [123, 346] width 13 height 13
checkbox input "true"
click at [130, 492] on div "Participant" at bounding box center [156, 491] width 79 height 17
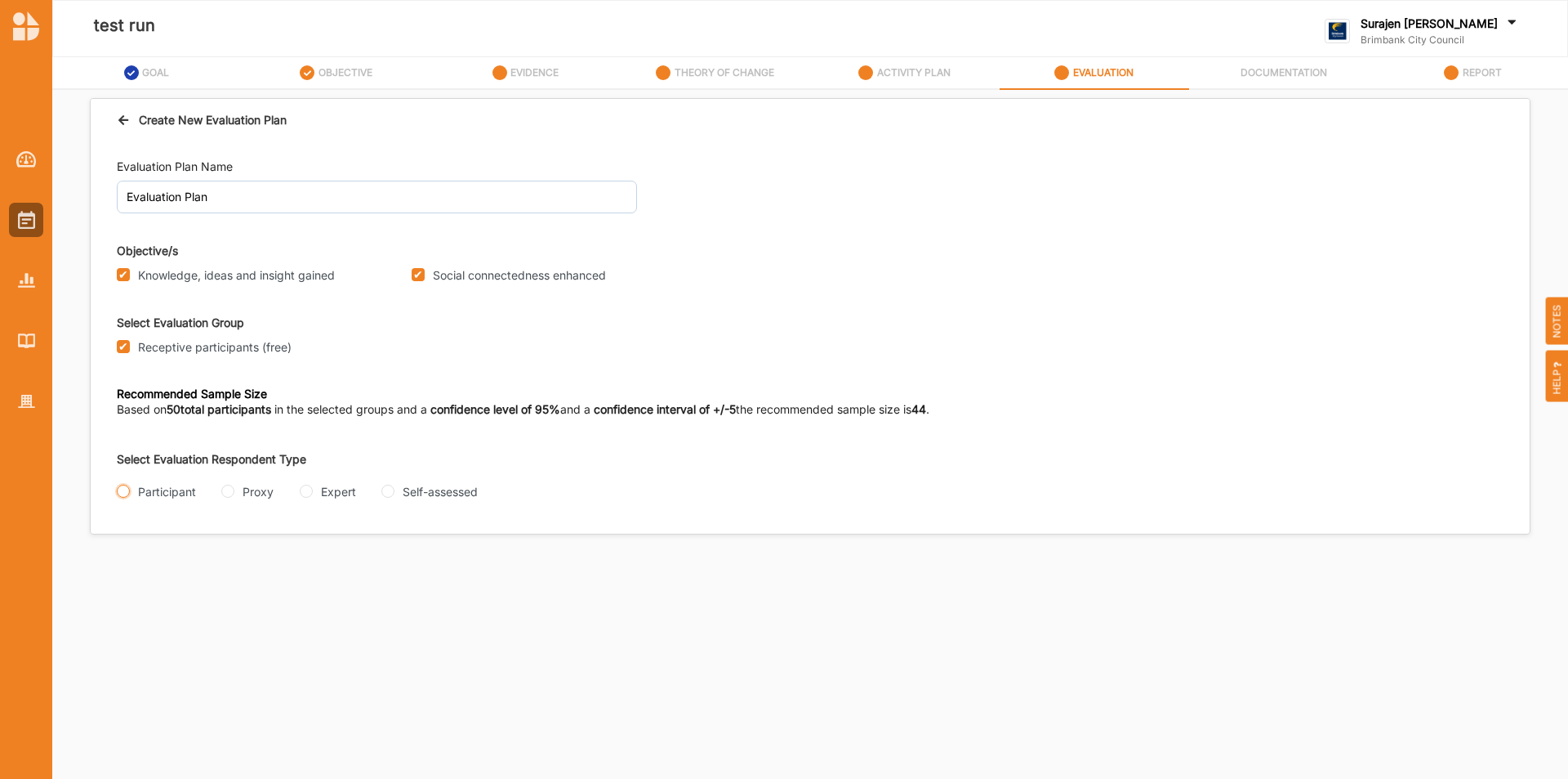
click at [120, 492] on input "Participant" at bounding box center [123, 491] width 13 height 13
radio input "true"
click at [125, 554] on input "Interview" at bounding box center [123, 556] width 13 height 13
radio input "true"
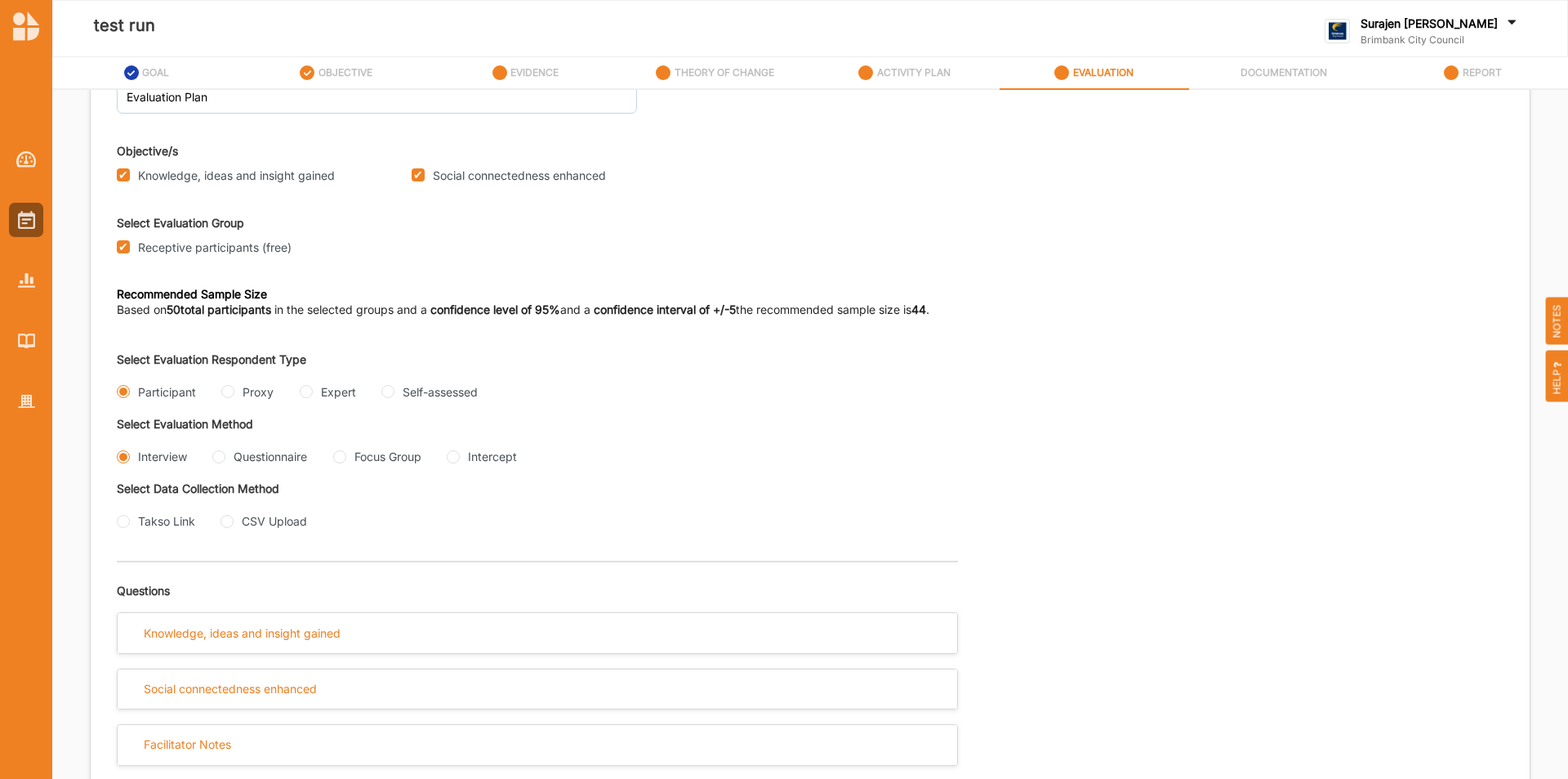
scroll to position [101, 0]
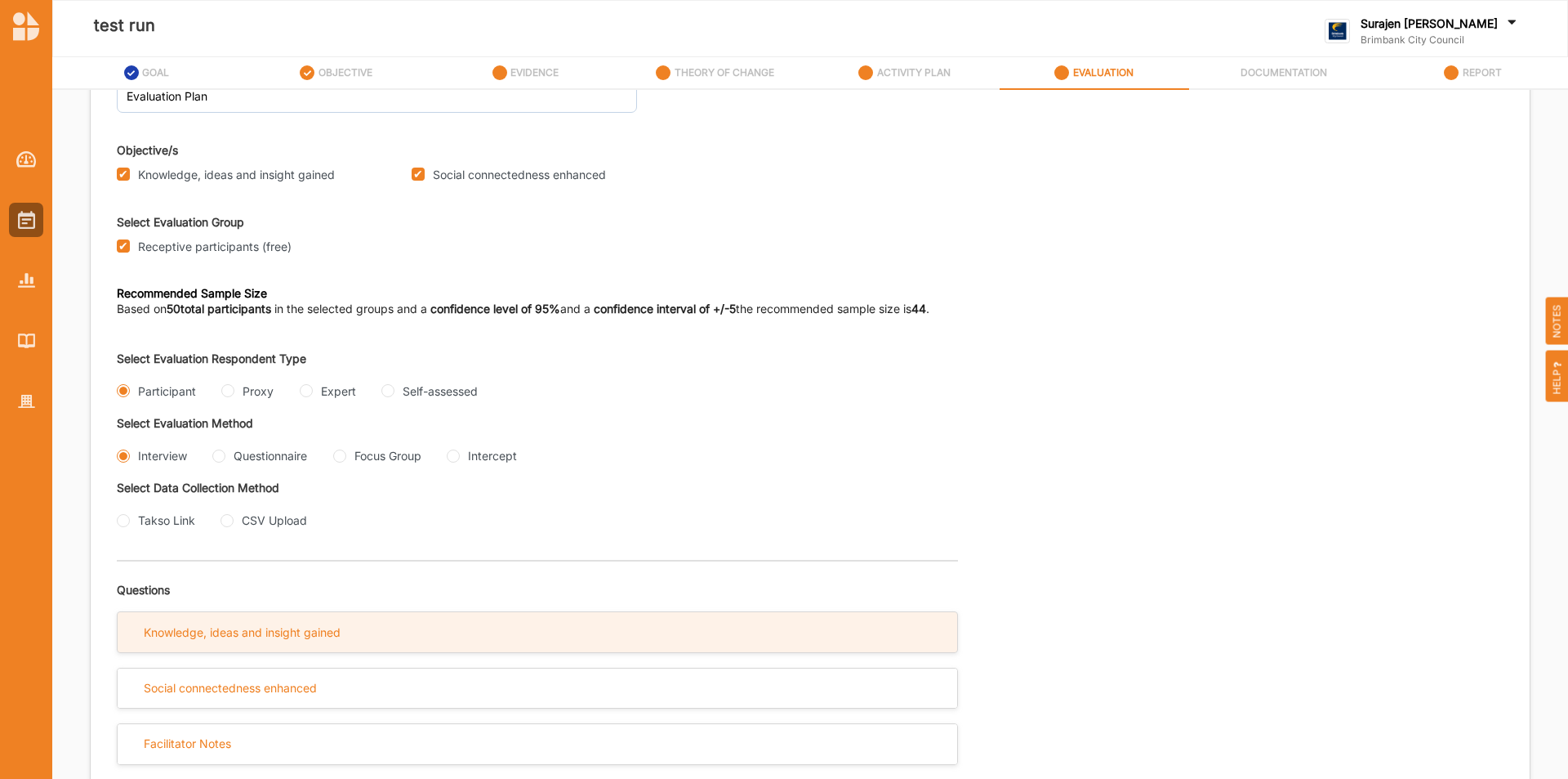
click at [314, 635] on div "Knowledge, ideas and insight gained" at bounding box center [242, 632] width 197 height 14
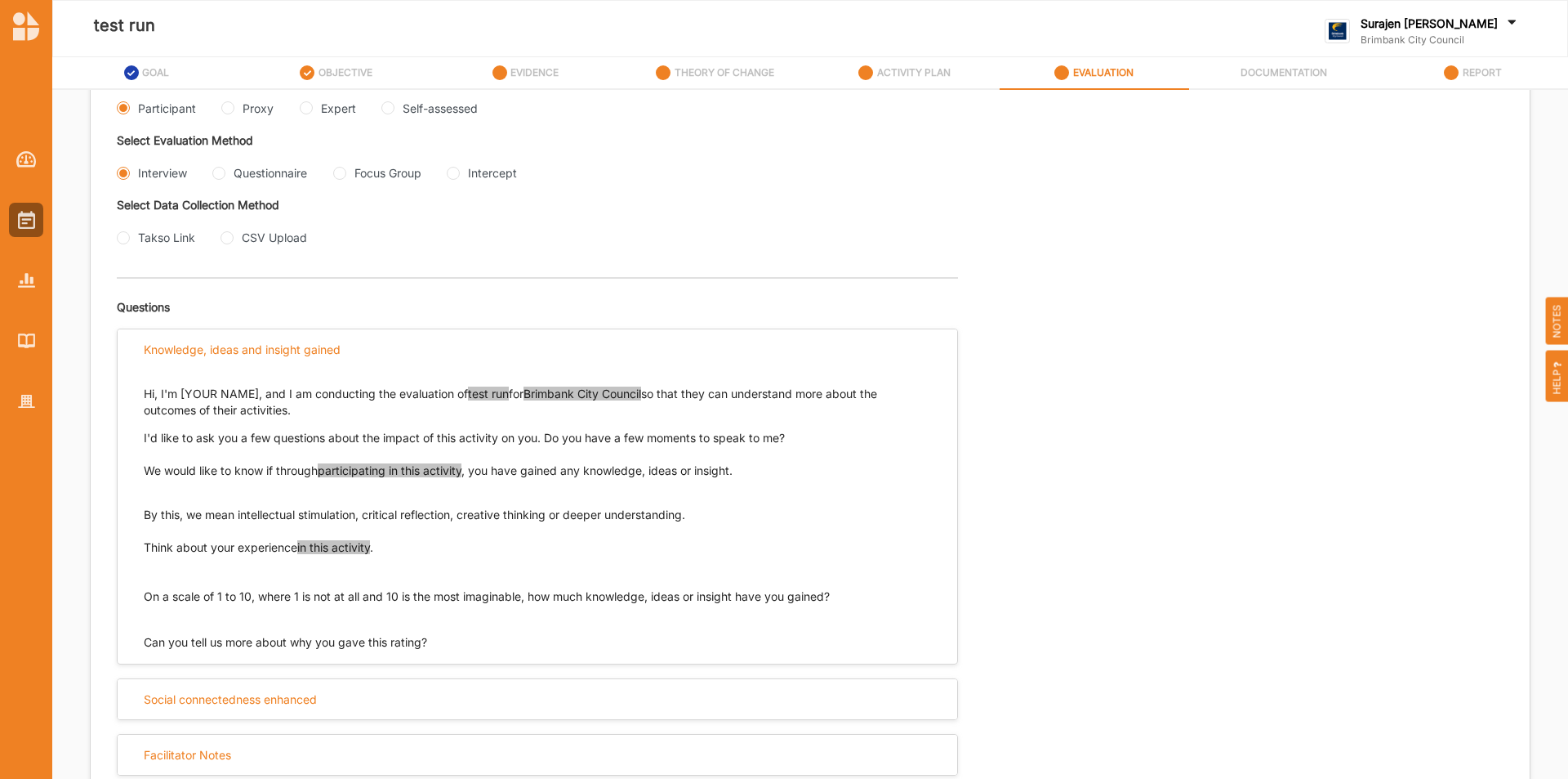
scroll to position [394, 0]
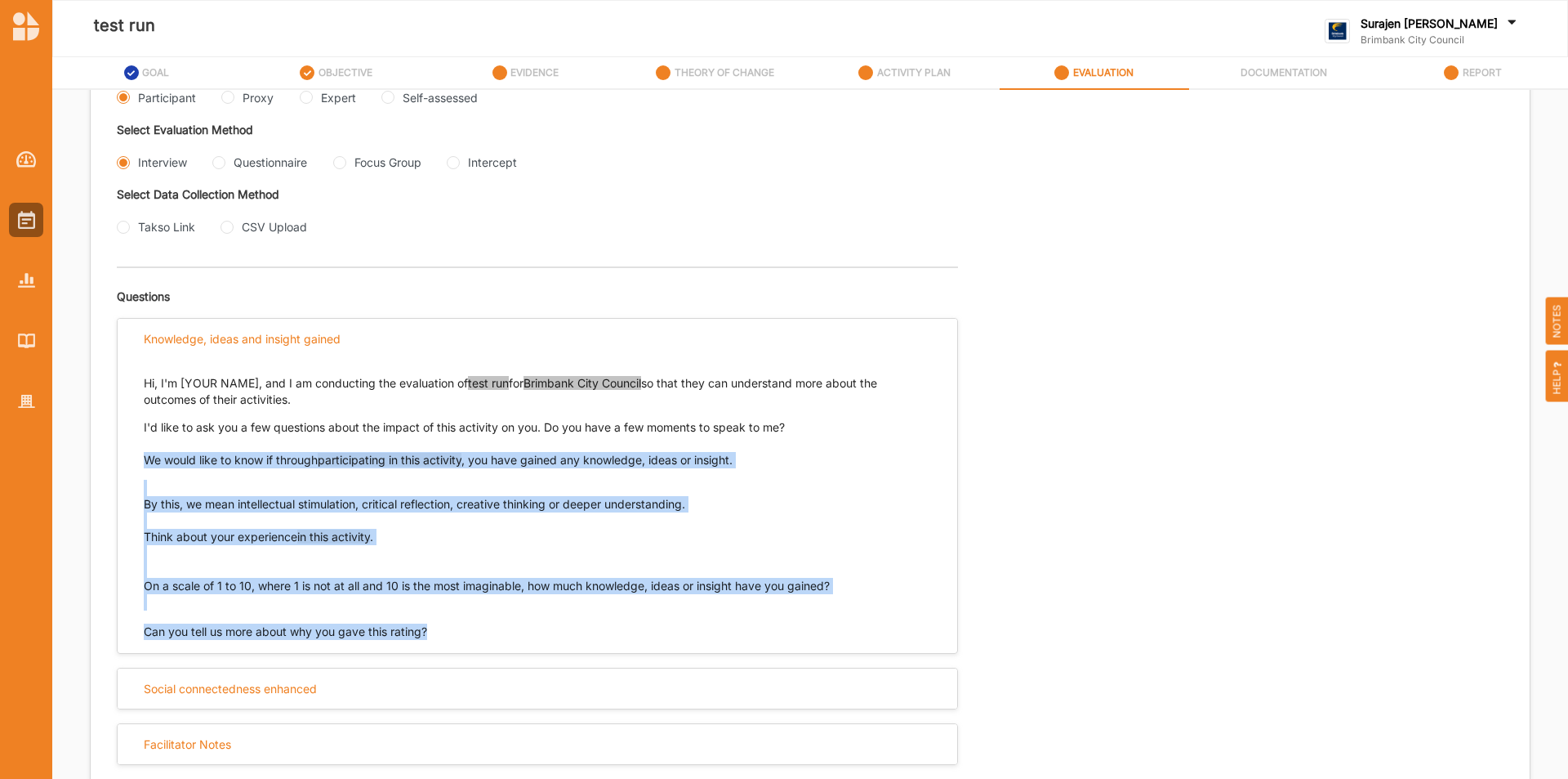
drag, startPoint x: 443, startPoint y: 636, endPoint x: 137, endPoint y: 455, distance: 355.5
click at [137, 455] on div "Hi, I'm [YOUR NAME], and I am conducting the evaluation of test run for Brimban…" at bounding box center [537, 499] width 839 height 281
copy div "We would like to know if through participating in this activity , you have gain…"
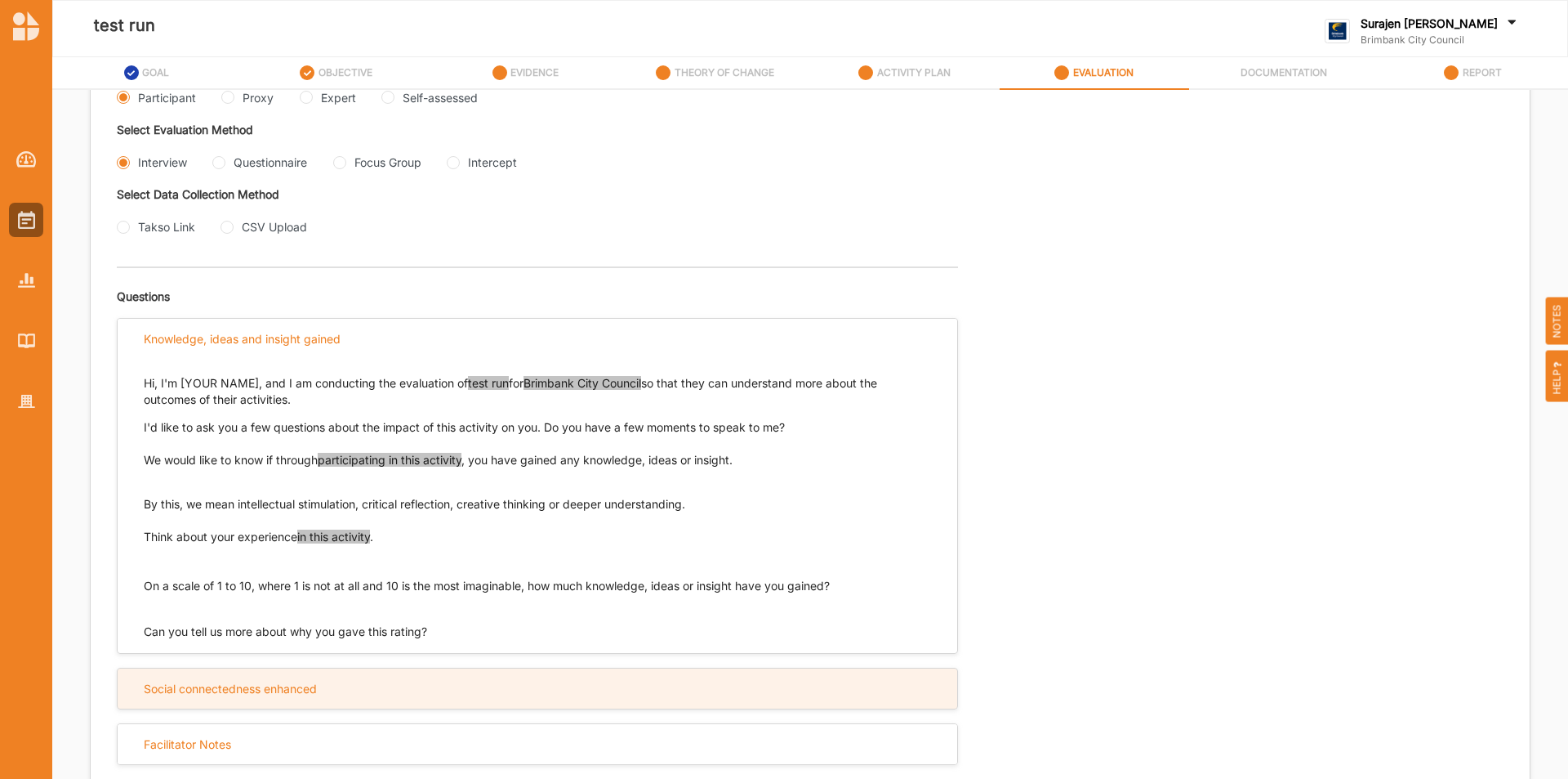
click at [256, 701] on div "Social connectedness enhanced" at bounding box center [537, 688] width 839 height 40
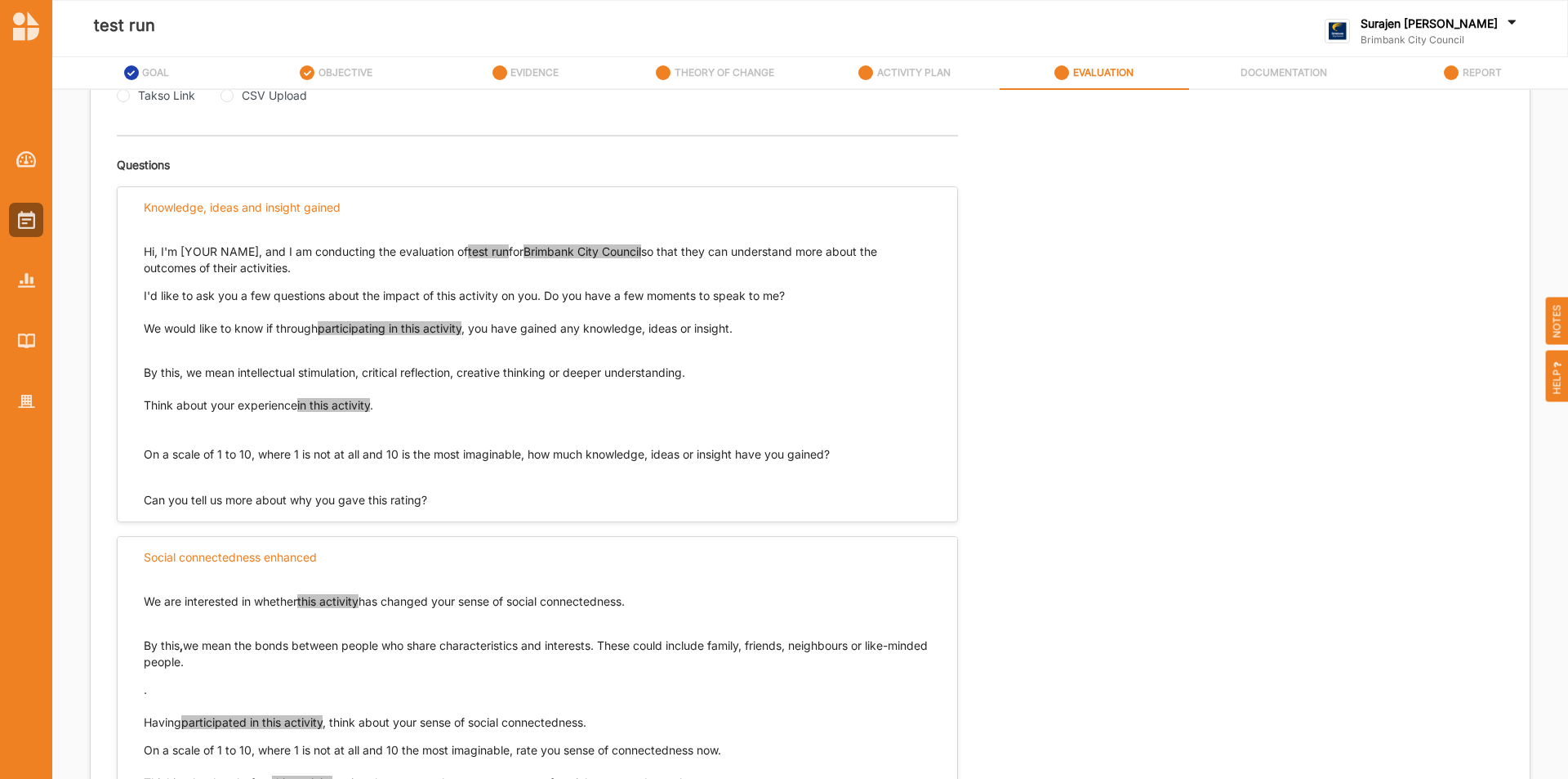
scroll to position [651, 0]
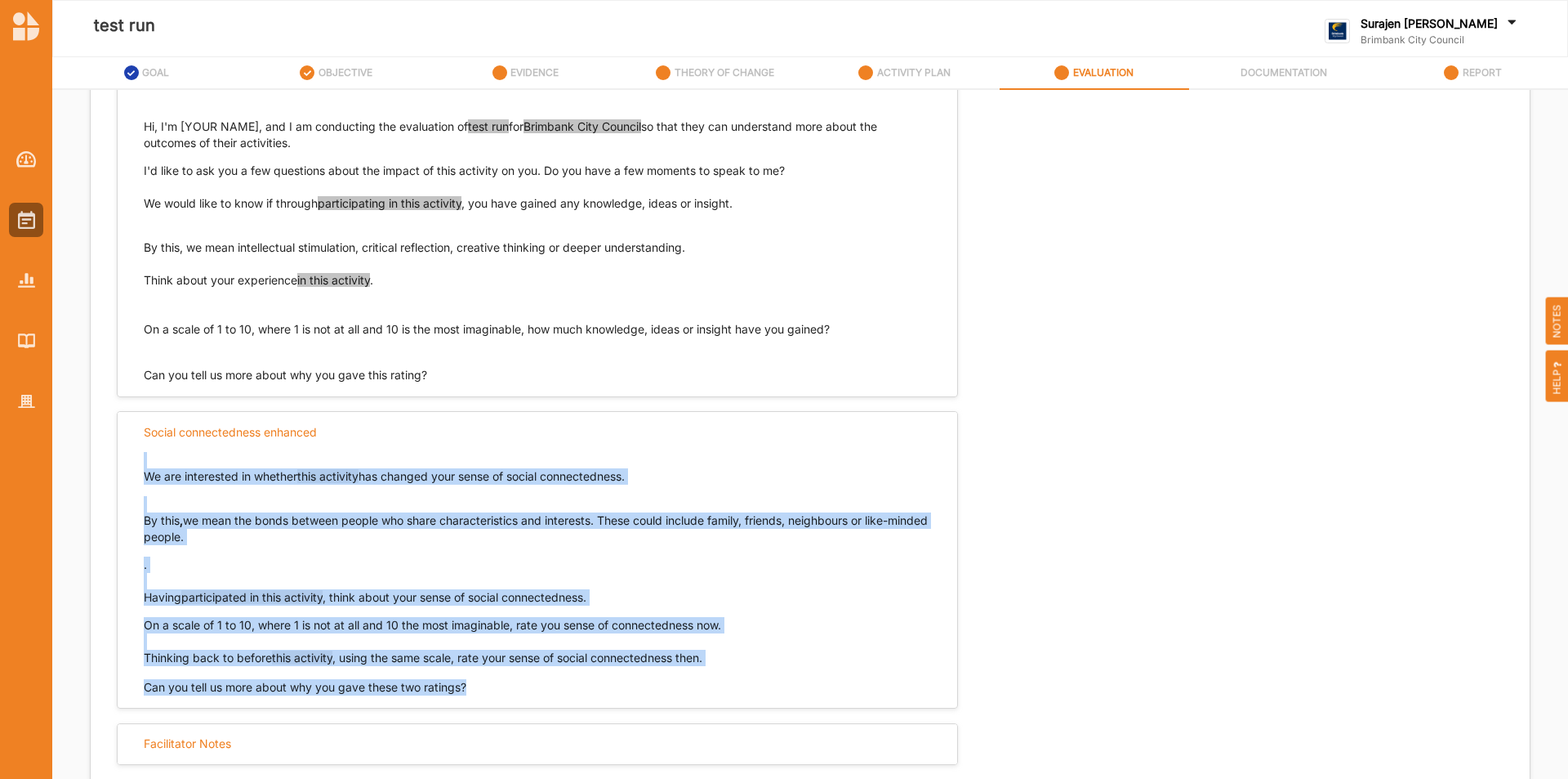
drag, startPoint x: 499, startPoint y: 700, endPoint x: 136, endPoint y: 460, distance: 435.2
click at [136, 460] on div "Social connectedness enhanced We are interested in whether this activity has ch…" at bounding box center [537, 559] width 841 height 297
copy div "We are interested in whether this activity has changed your sense of social con…"
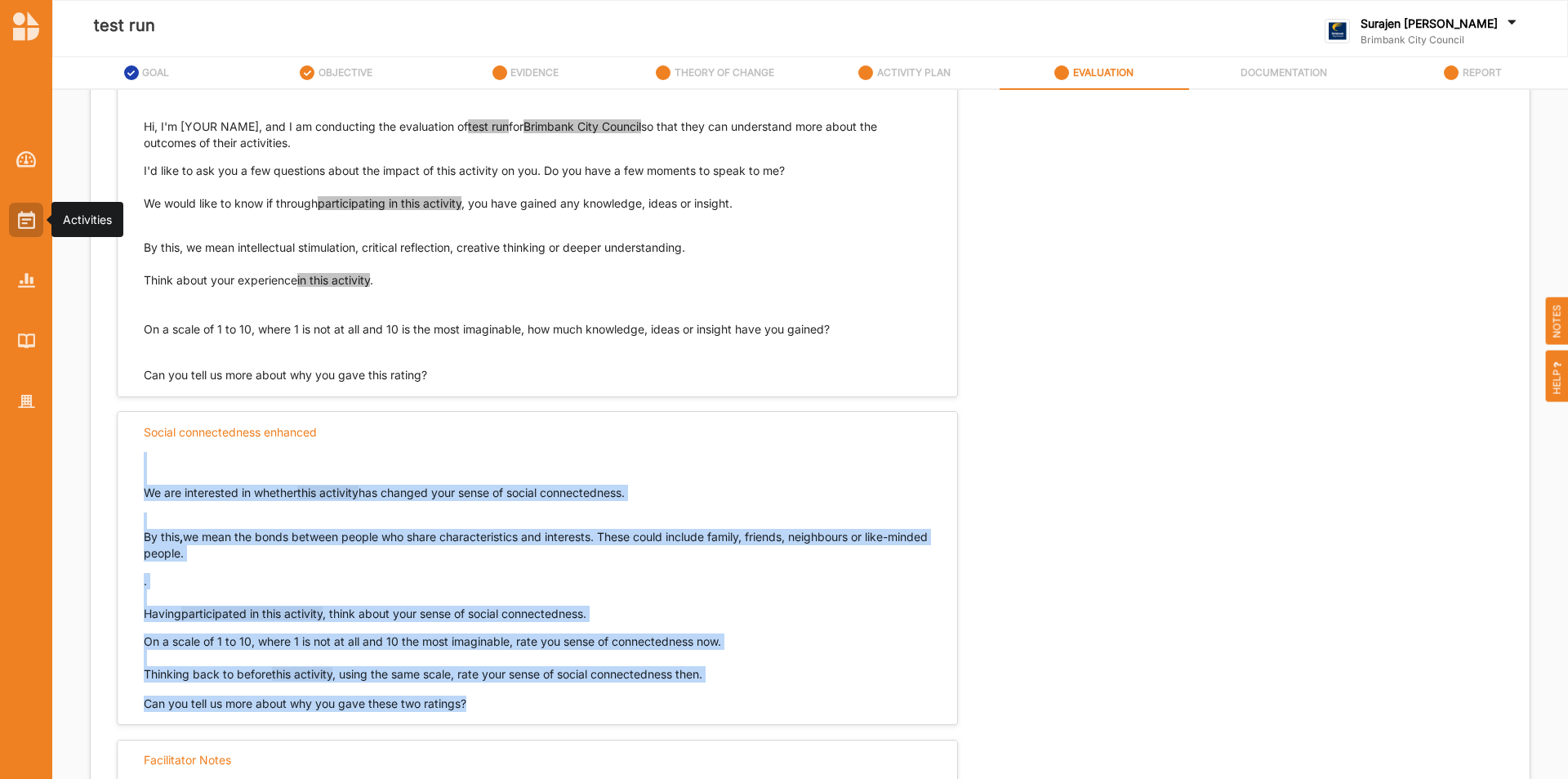
click at [21, 222] on img at bounding box center [26, 220] width 17 height 18
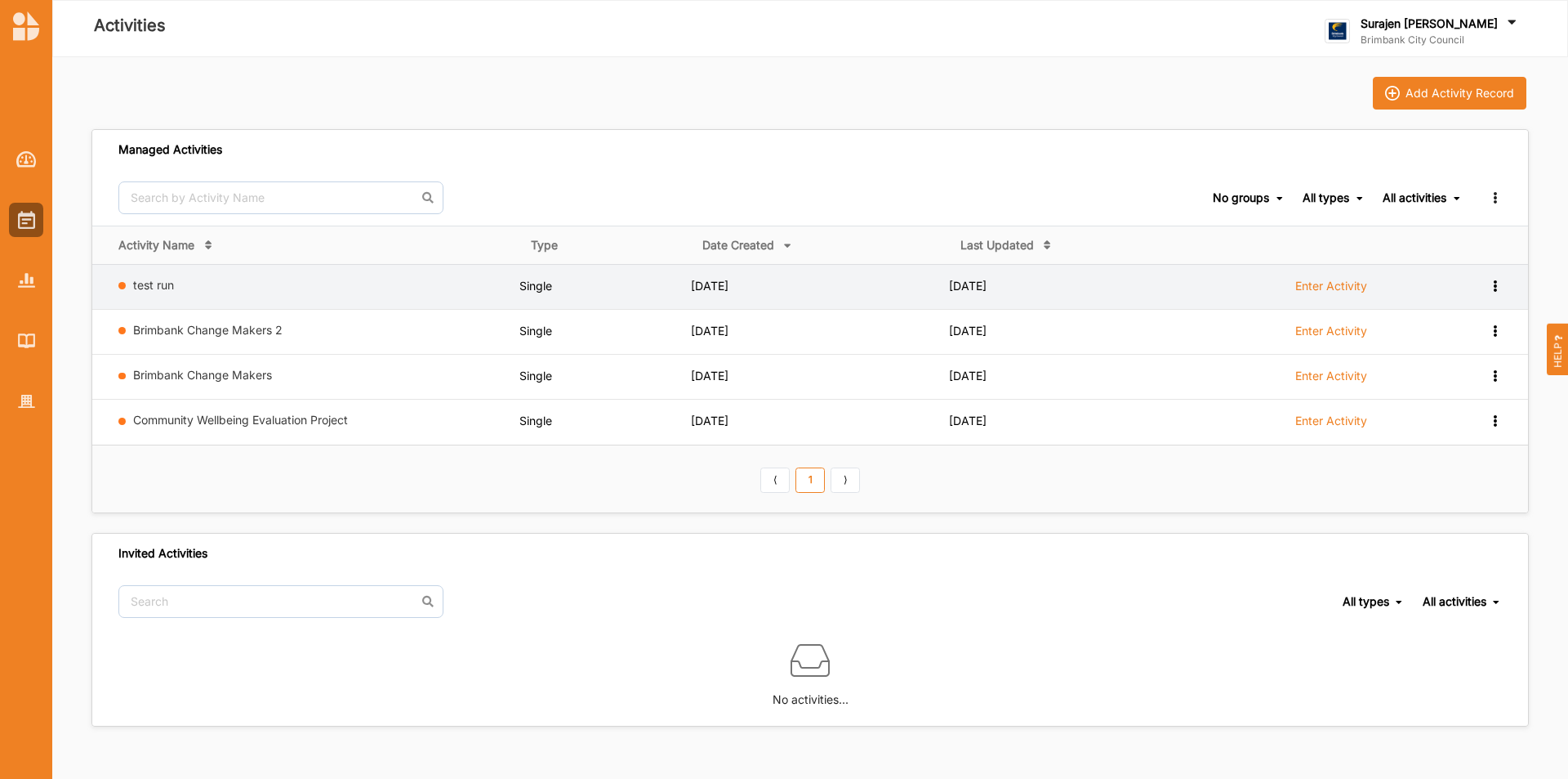
click at [1495, 286] on icon at bounding box center [1495, 284] width 14 height 12
click at [1453, 410] on div "Remove" at bounding box center [1453, 402] width 96 height 30
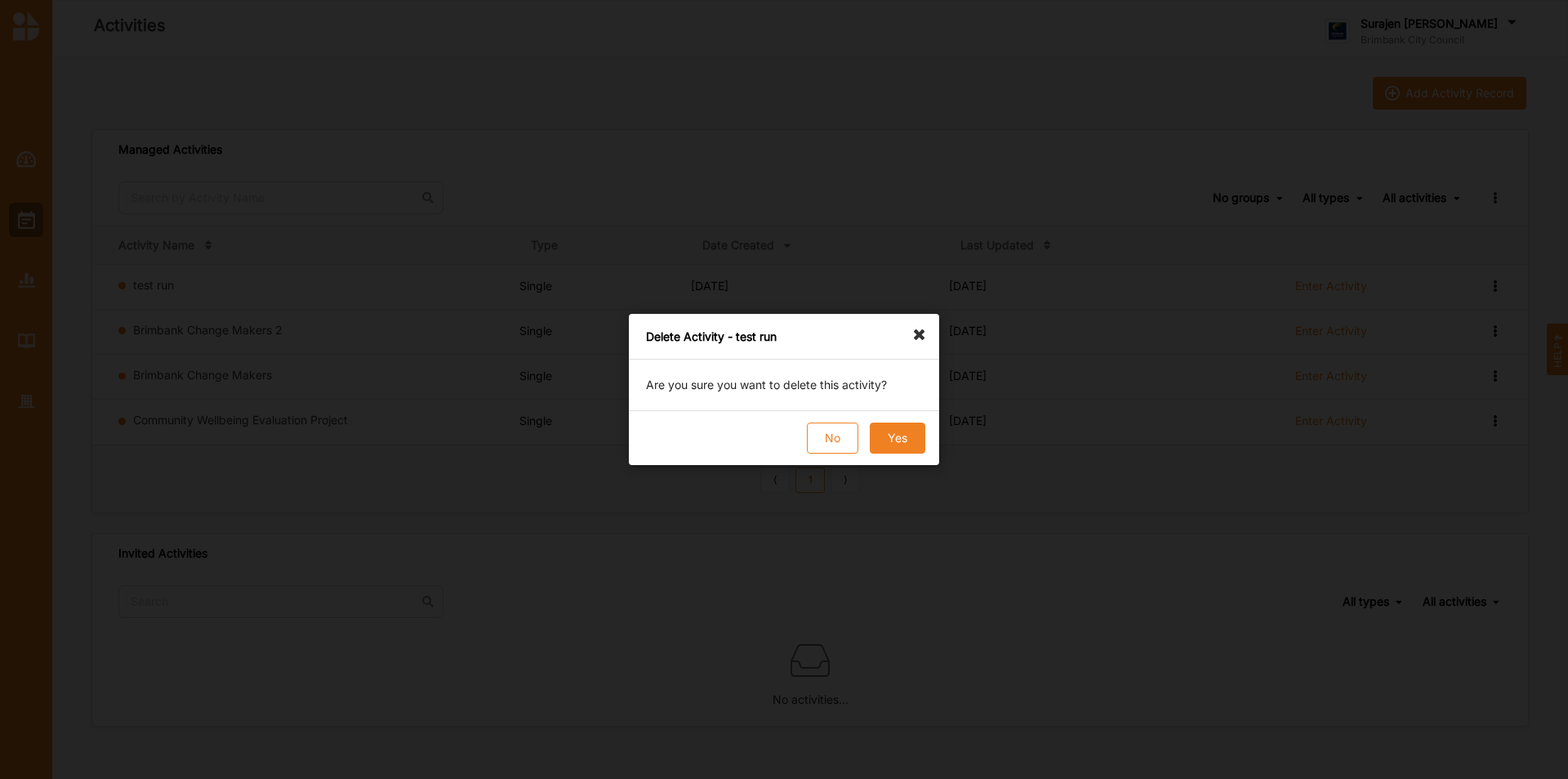
click at [903, 440] on button "Yes" at bounding box center [897, 437] width 55 height 31
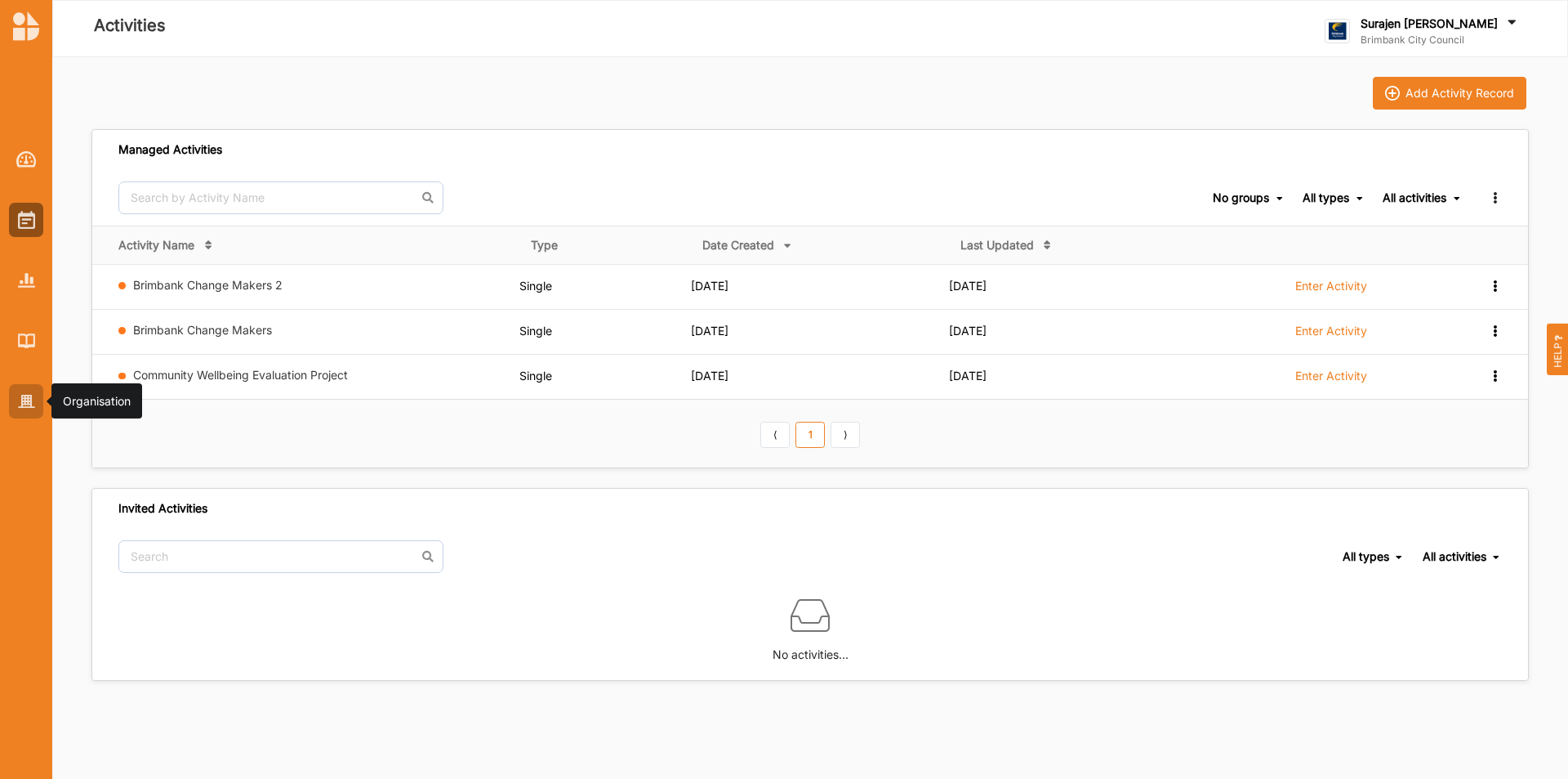
click at [27, 405] on img at bounding box center [26, 402] width 17 height 14
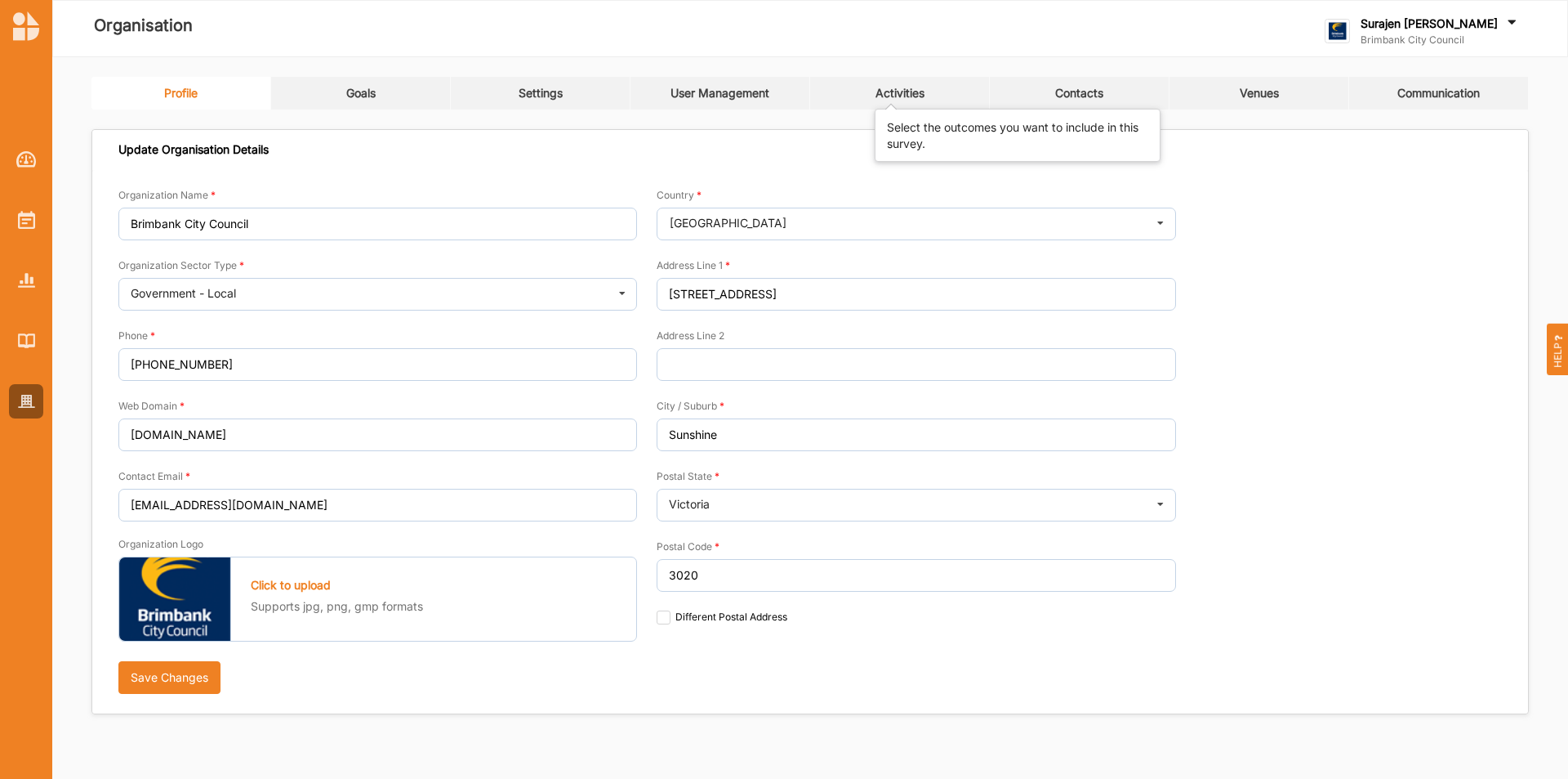
click at [920, 90] on div "Activities" at bounding box center [900, 93] width 49 height 14
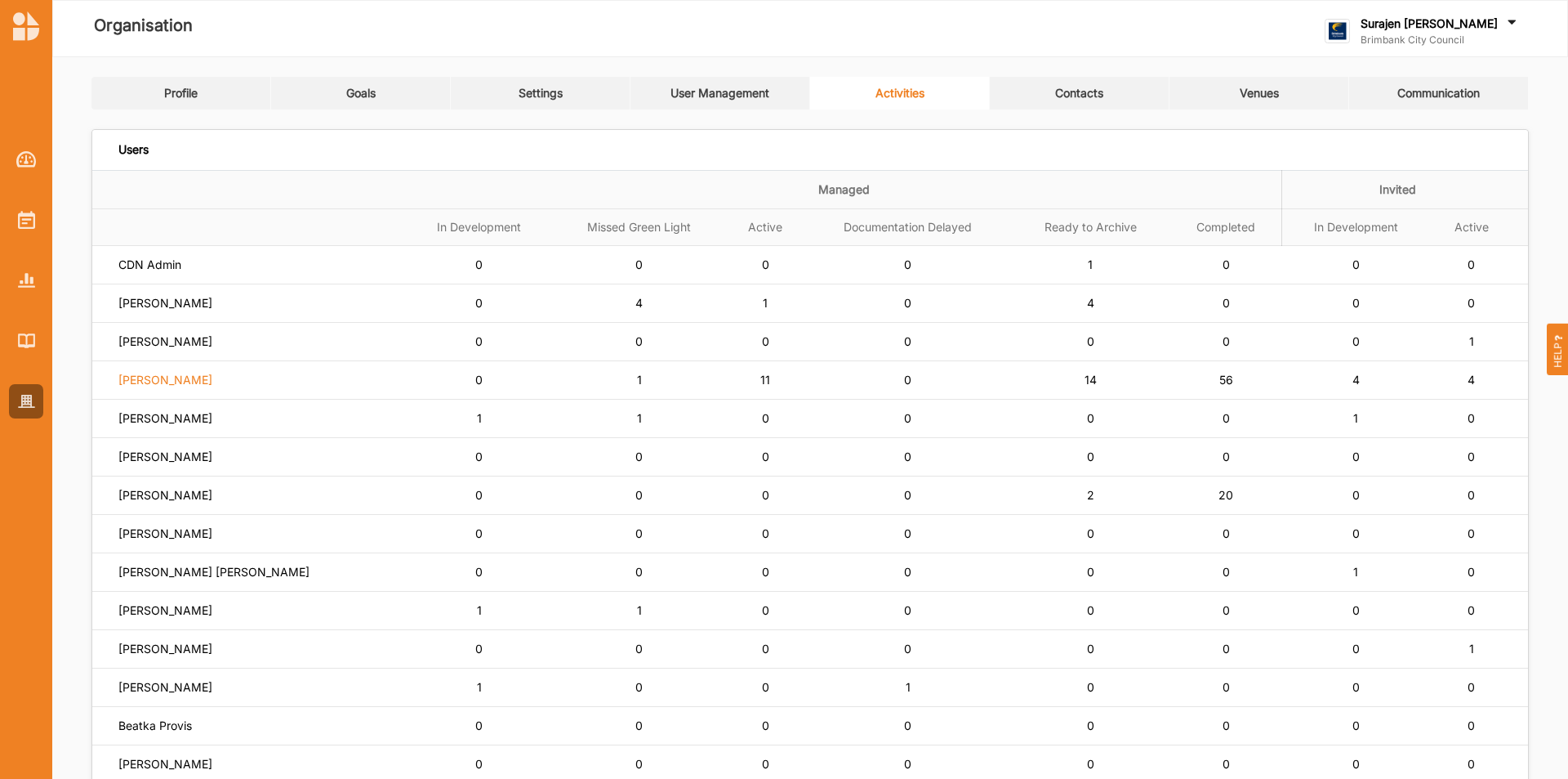
click at [153, 272] on label "[PERSON_NAME]" at bounding box center [150, 264] width 63 height 14
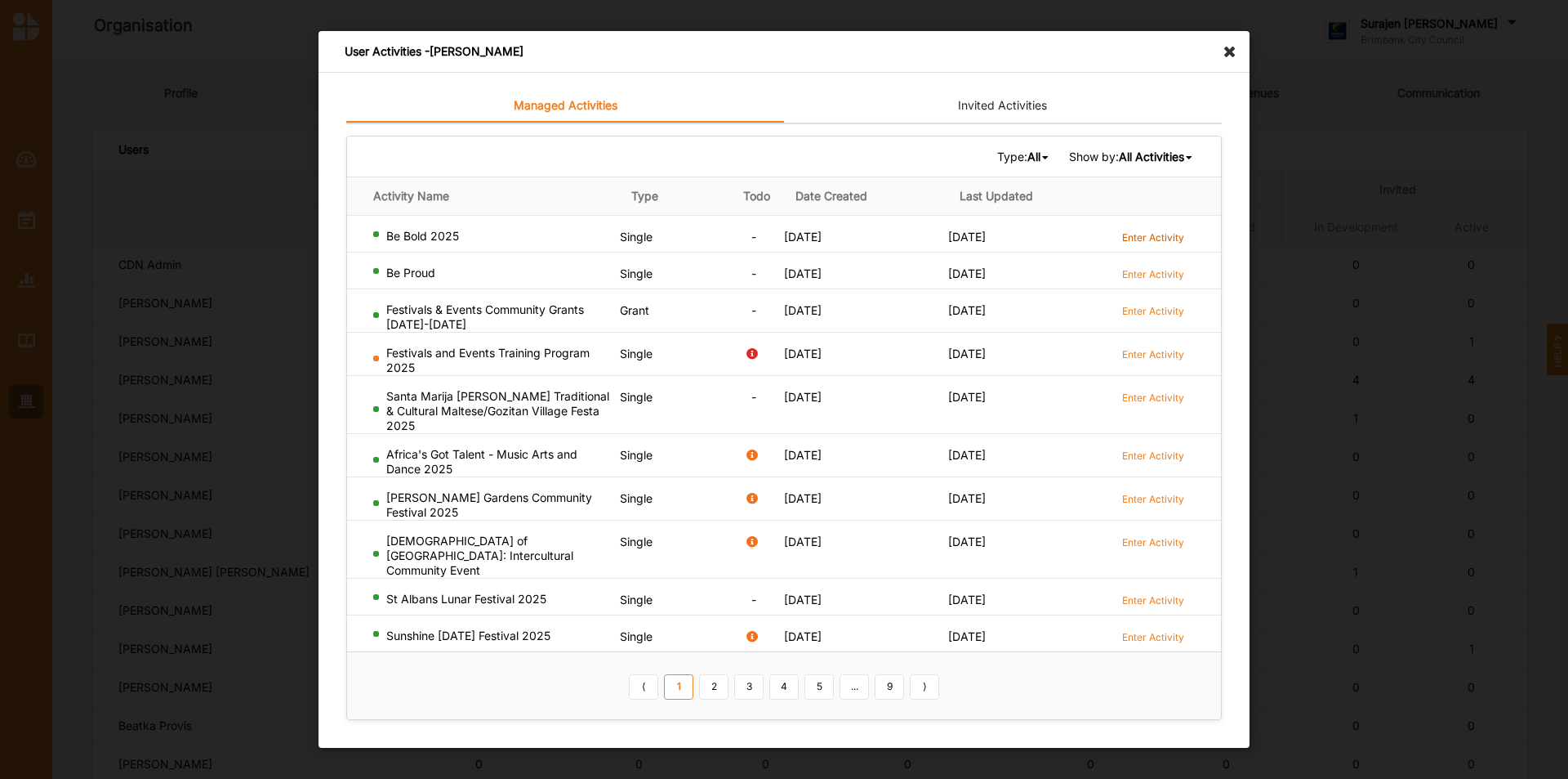
click at [1156, 244] on label "Enter Activity" at bounding box center [1153, 237] width 62 height 14
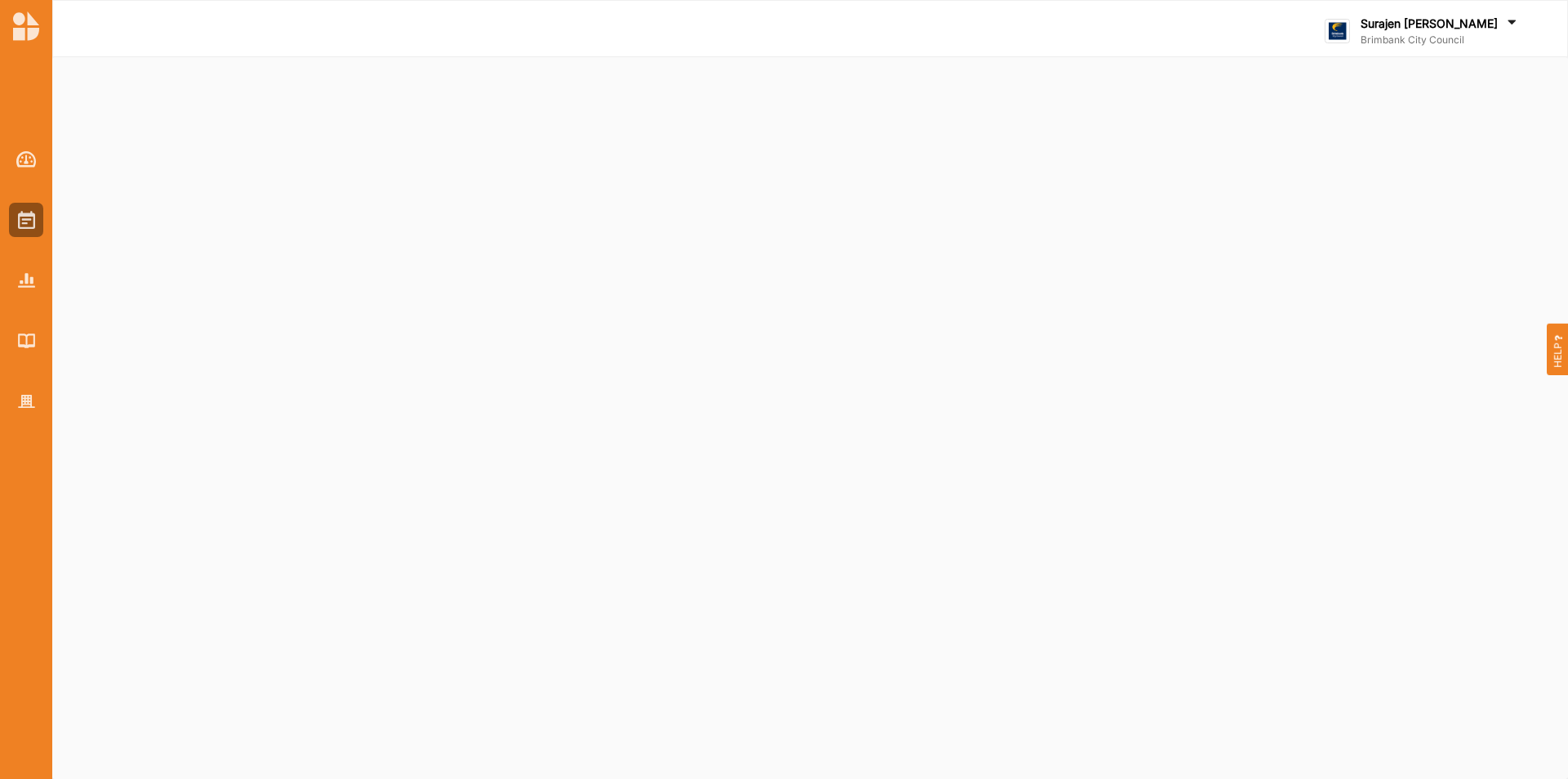
select select "2"
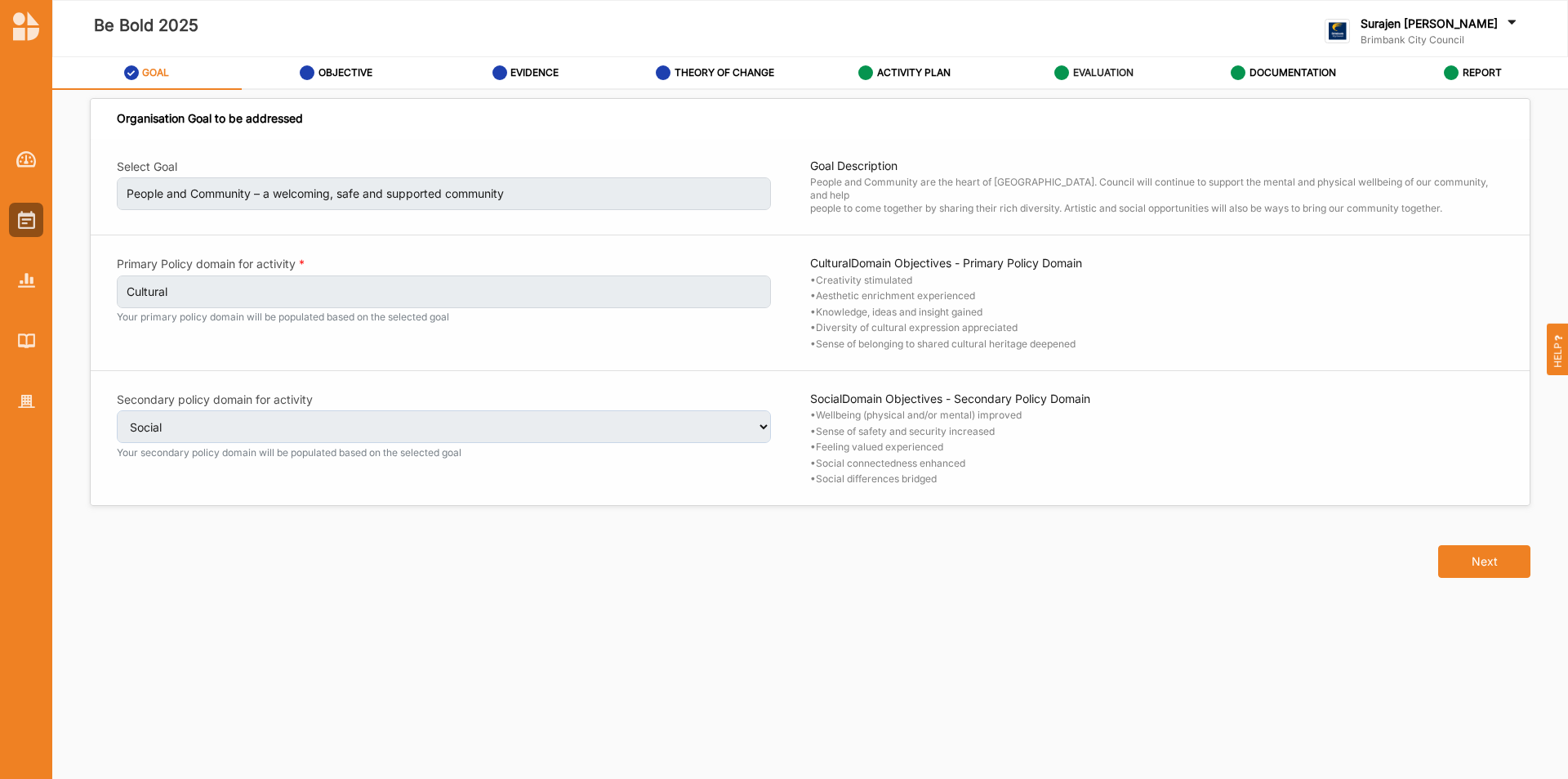
click at [1089, 78] on label "EVALUATION" at bounding box center [1103, 72] width 61 height 13
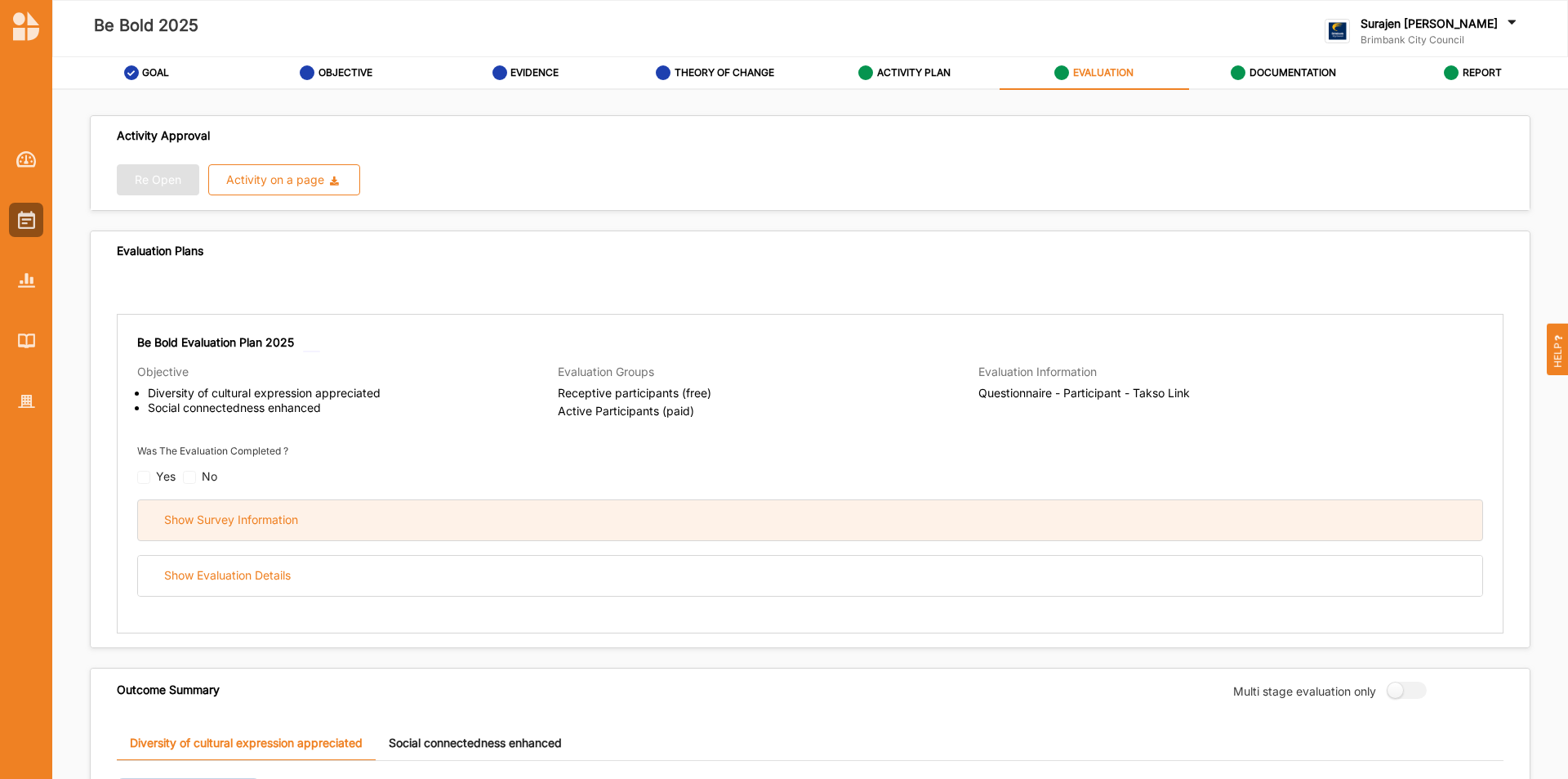
click at [324, 536] on div "Show Survey Information" at bounding box center [810, 519] width 1344 height 40
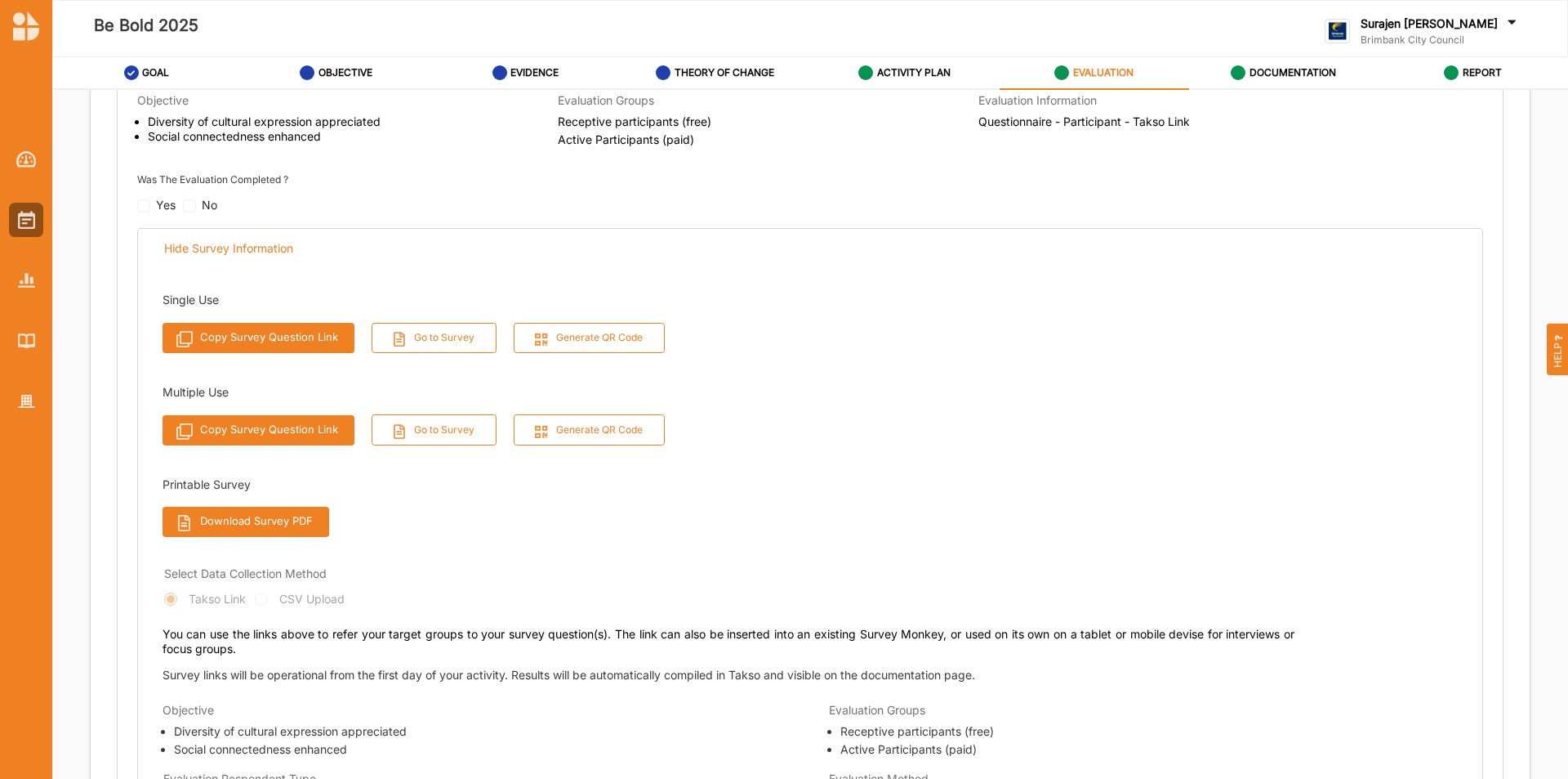
scroll to position [327, 0]
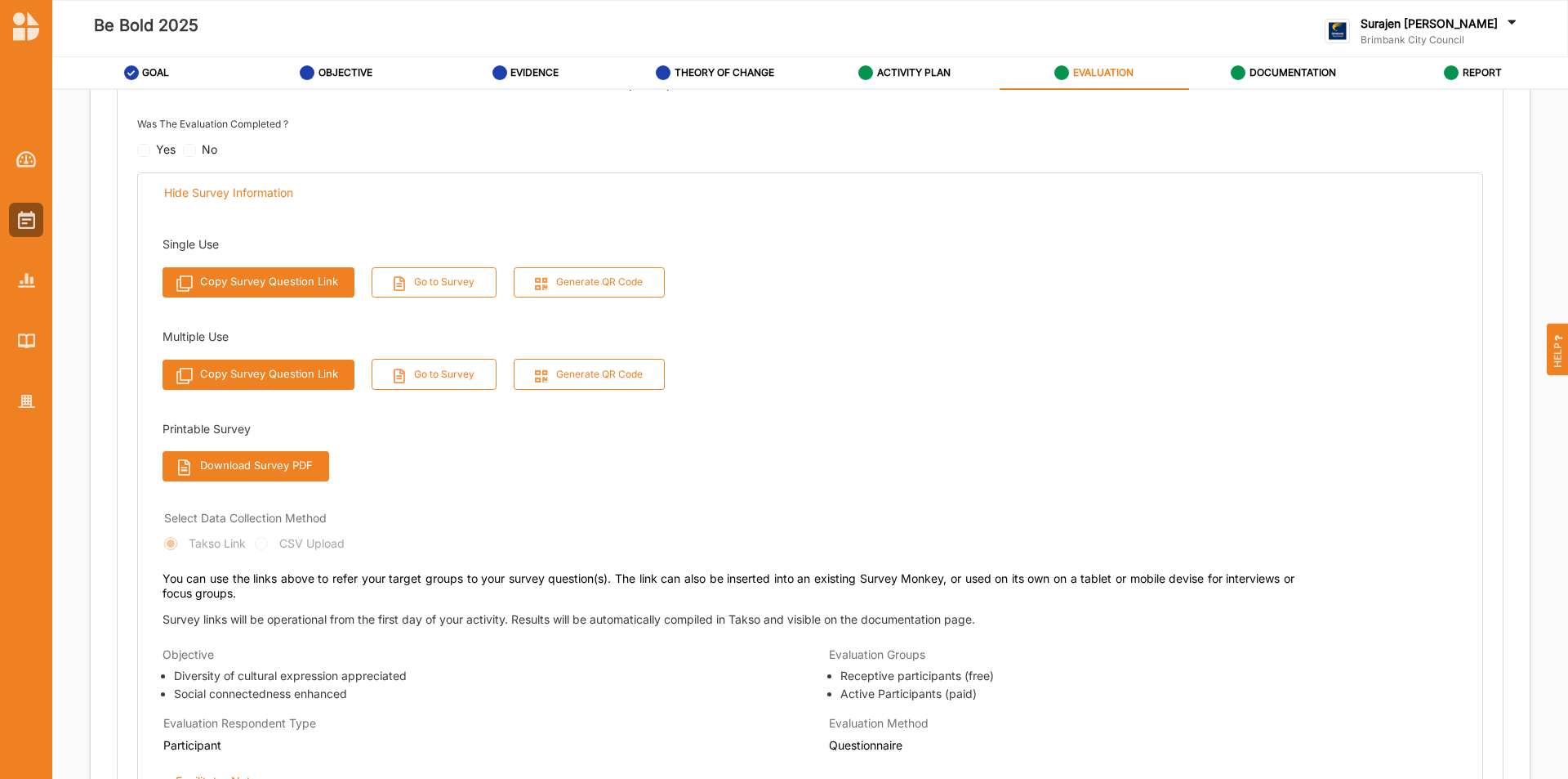
click at [417, 372] on button "Go to Survey" at bounding box center [434, 374] width 126 height 30
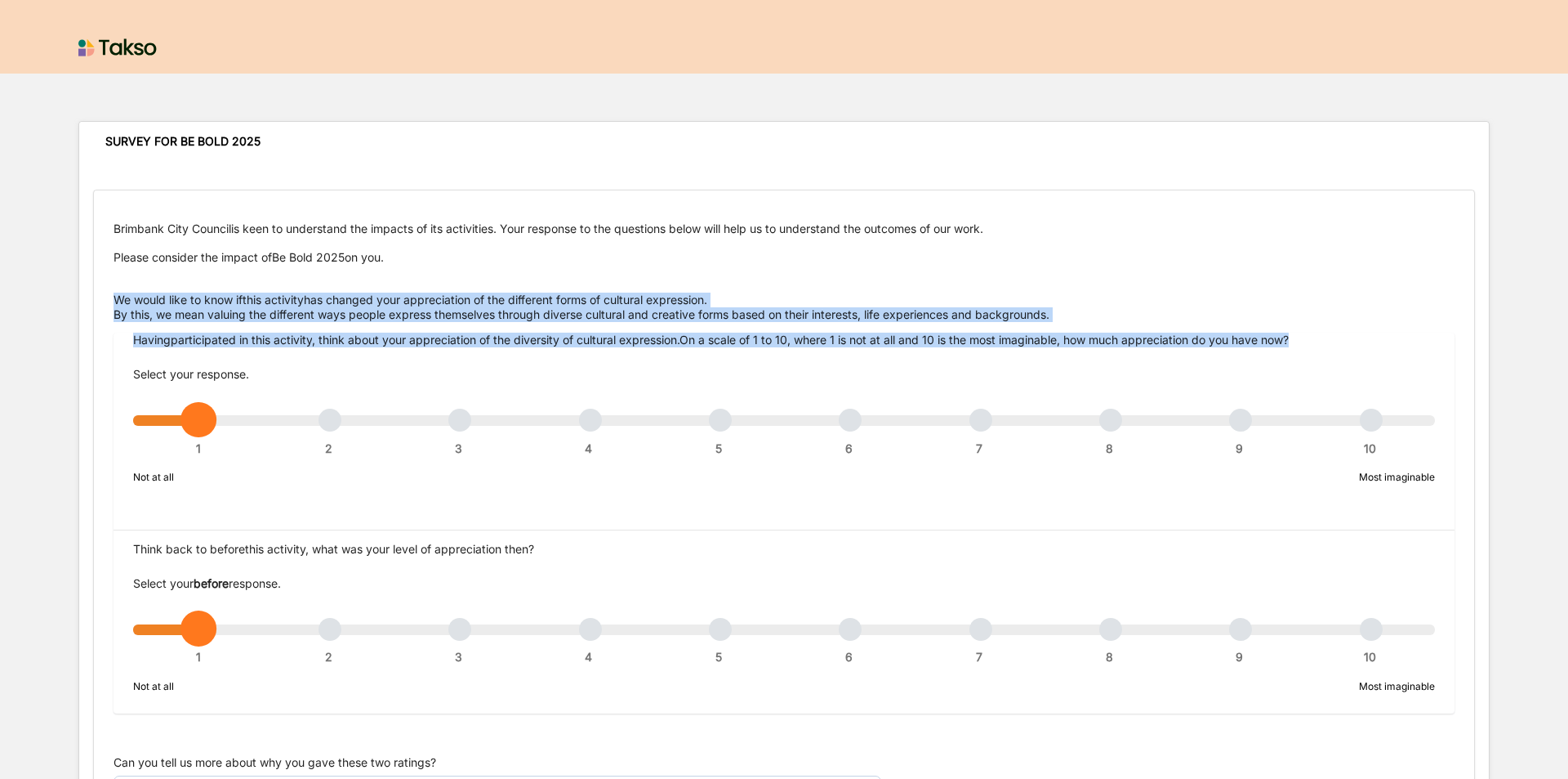
drag, startPoint x: 1315, startPoint y: 339, endPoint x: 99, endPoint y: 296, distance: 1216.8
copy div "We would like to know if this activity has changed your appreciation of the dif…"
